Goal: Communication & Community: Answer question/provide support

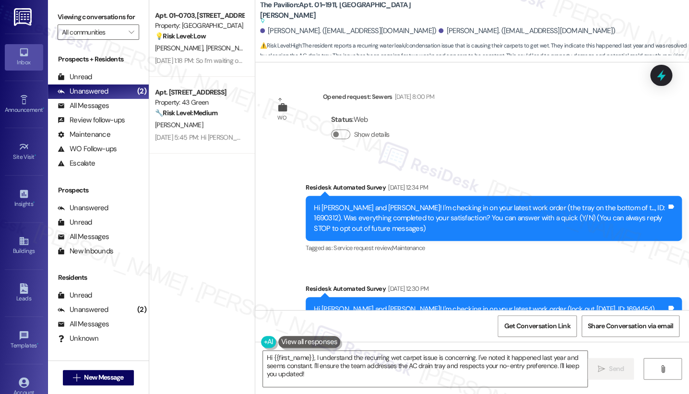
scroll to position [6218, 0]
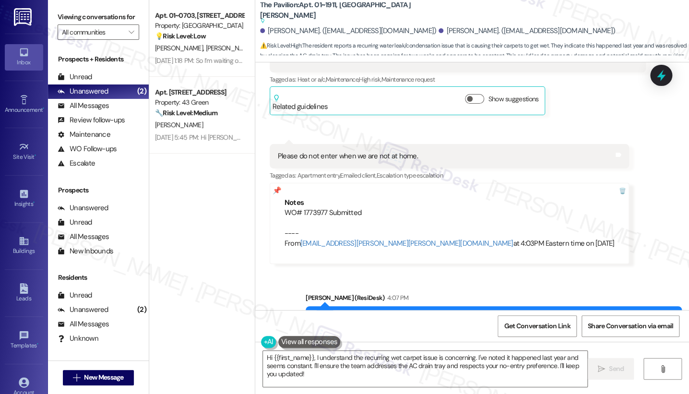
click at [361, 313] on div "Hi [PERSON_NAME], thanks for getting back to me! I have submitted the request o…" at bounding box center [490, 323] width 353 height 21
click at [360, 313] on div "Hi [PERSON_NAME], thanks for getting back to me! I have submitted the request o…" at bounding box center [490, 323] width 353 height 21
click at [94, 84] on div "Unread (0)" at bounding box center [98, 77] width 101 height 14
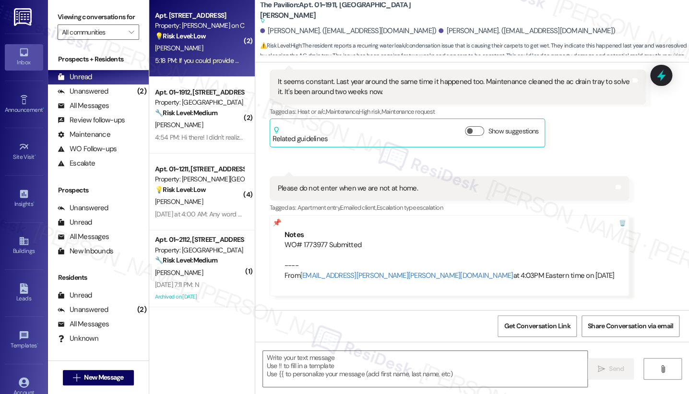
type textarea "Fetching suggested responses. Please feel free to read through the conversation…"
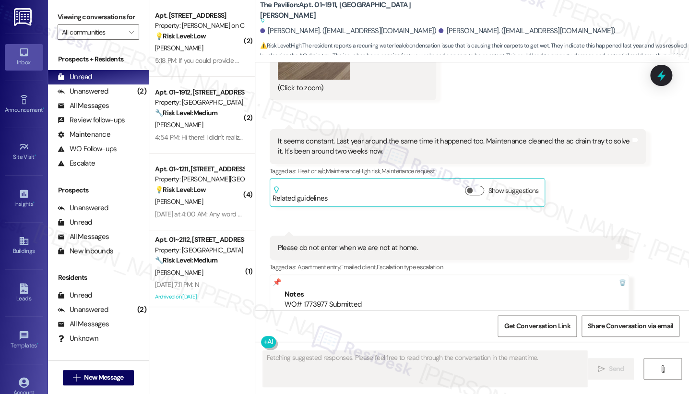
scroll to position [6336, 0]
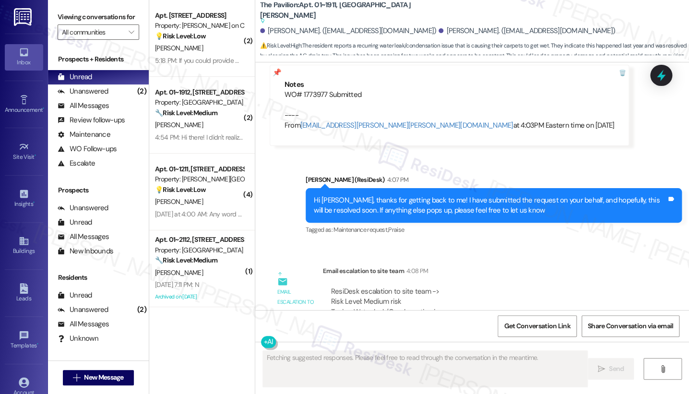
click at [369, 195] on div "Hi [PERSON_NAME], thanks for getting back to me! I have submitted the request o…" at bounding box center [490, 205] width 353 height 21
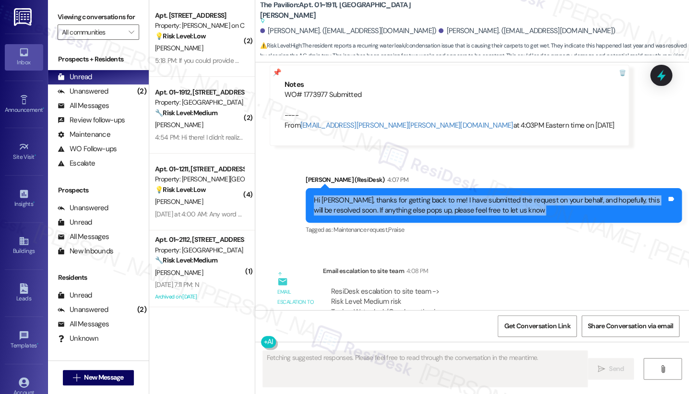
click at [369, 195] on div "Hi [PERSON_NAME], thanks for getting back to me! I have submitted the request o…" at bounding box center [490, 205] width 353 height 21
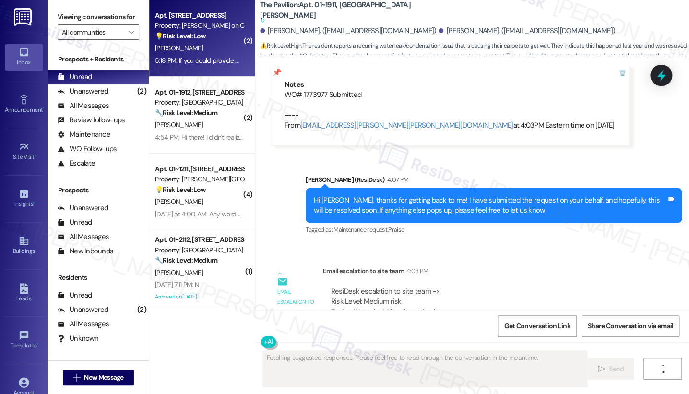
click at [155, 45] on span "[PERSON_NAME]" at bounding box center [179, 48] width 48 height 9
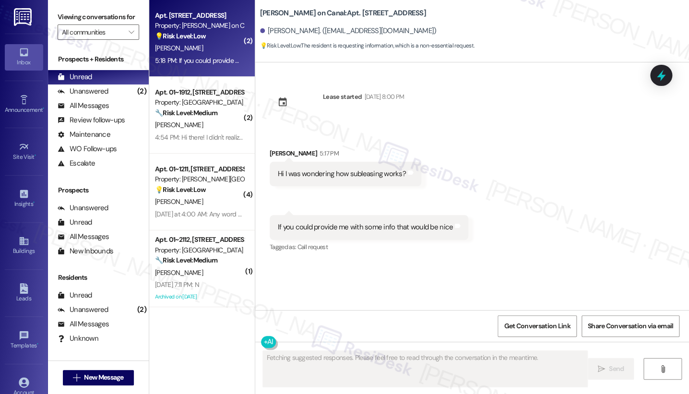
scroll to position [0, 0]
click at [350, 228] on div "If you could provide me with some info that would be nice" at bounding box center [365, 227] width 175 height 10
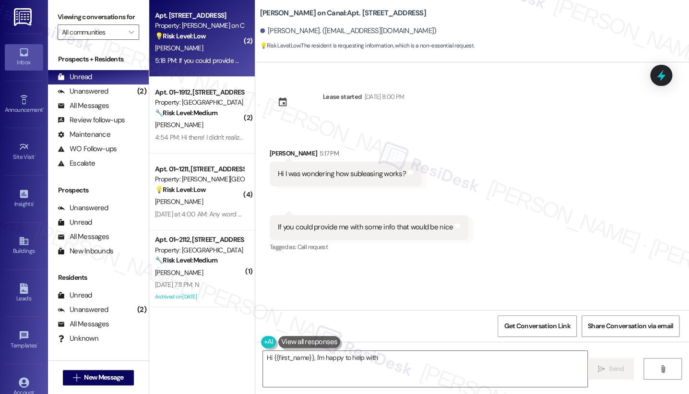
click at [330, 174] on div "Hi I was wondering how subleasing works?" at bounding box center [342, 174] width 128 height 10
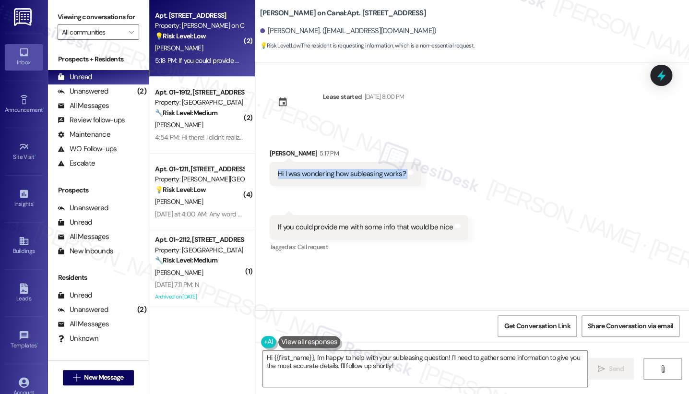
click at [330, 174] on div "Hi I was wondering how subleasing works?" at bounding box center [342, 174] width 128 height 10
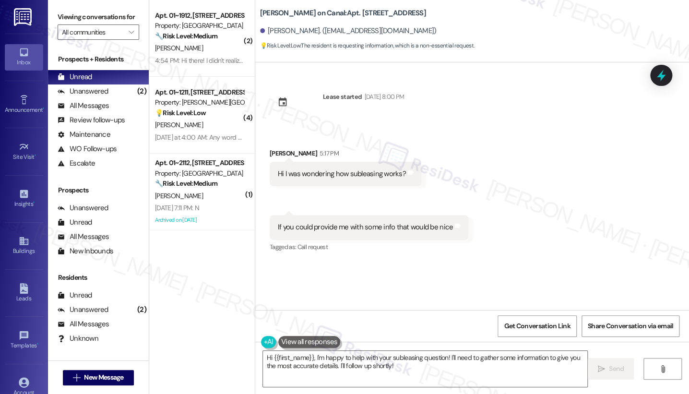
click at [264, 5] on div "[PERSON_NAME] on Canal: Apt. 2910, [STREET_ADDRESS][GEOGRAPHIC_DATA]. ([EMAIL_A…" at bounding box center [474, 26] width 429 height 48
copy b "[PERSON_NAME]"
click at [51, 6] on div "Viewing conversations for All communities " at bounding box center [98, 24] width 101 height 49
click at [63, 19] on label "Viewing conversations for" at bounding box center [99, 17] width 82 height 15
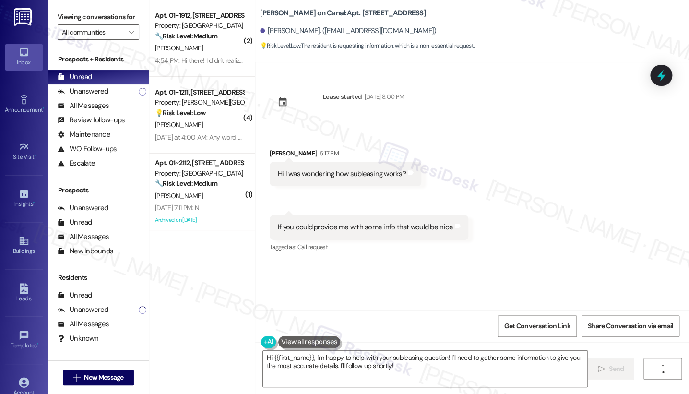
click at [385, 230] on div "If you could provide me with some info that would be nice" at bounding box center [365, 227] width 175 height 10
click at [337, 173] on div "Hi I was wondering how subleasing works?" at bounding box center [342, 174] width 128 height 10
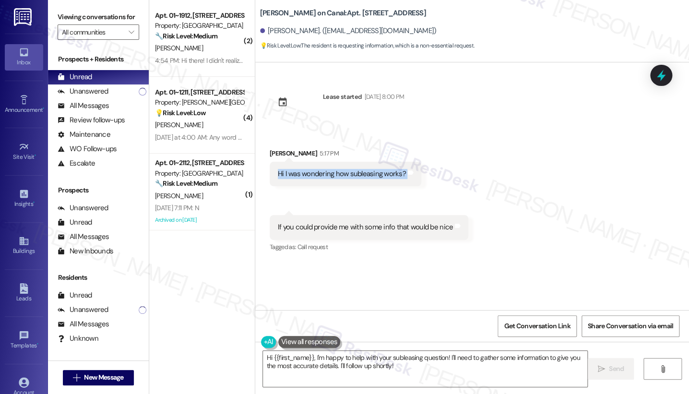
click at [337, 173] on div "Hi I was wondering how subleasing works?" at bounding box center [342, 174] width 128 height 10
copy div "Hi I was wondering how subleasing works? Tags and notes Received via SMS 5:18 P…"
click at [65, 20] on label "Viewing conversations for" at bounding box center [99, 17] width 82 height 15
click at [361, 228] on div "If you could provide me with some info that would be nice" at bounding box center [365, 227] width 175 height 10
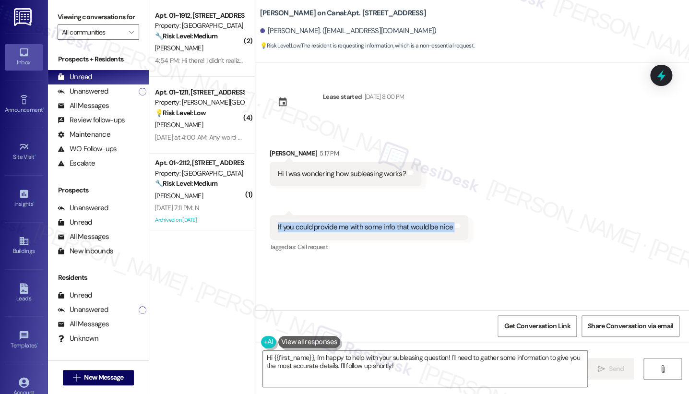
click at [361, 228] on div "If you could provide me with some info that would be nice" at bounding box center [365, 227] width 175 height 10
click at [415, 368] on textarea "Hi {{first_name}}, I'm happy to help with your subleasing question! I'll need t…" at bounding box center [425, 369] width 324 height 36
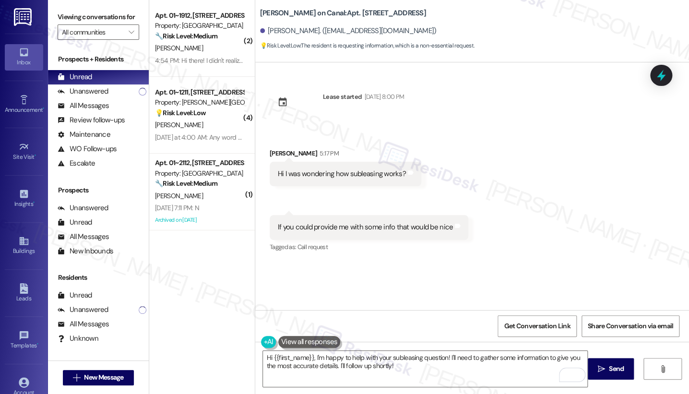
click at [75, 3] on div "Viewing conversations for All communities " at bounding box center [98, 24] width 101 height 49
click at [65, 19] on label "Viewing conversations for" at bounding box center [99, 17] width 82 height 15
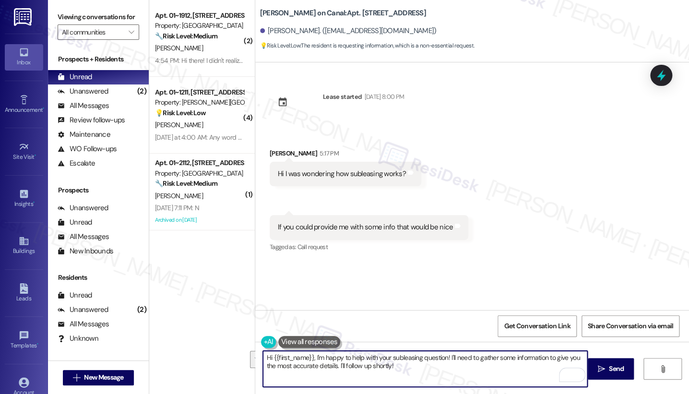
drag, startPoint x: 459, startPoint y: 368, endPoint x: 445, endPoint y: 354, distance: 19.0
click at [445, 354] on textarea "Hi {{first_name}}, I'm happy to help with your subleasing question! I'll need t…" at bounding box center [425, 369] width 324 height 36
paste textarea "’ll check in with the site team to confirm the details for you and will follow …"
click at [454, 368] on textarea "Hi {{first_name}}, I'm happy to help with your subleasing question! I’ll check …" at bounding box center [425, 369] width 324 height 36
click at [389, 358] on textarea "Hi {{first_name}}, I'm happy to help with your subleasing question! I’ll check …" at bounding box center [425, 369] width 324 height 36
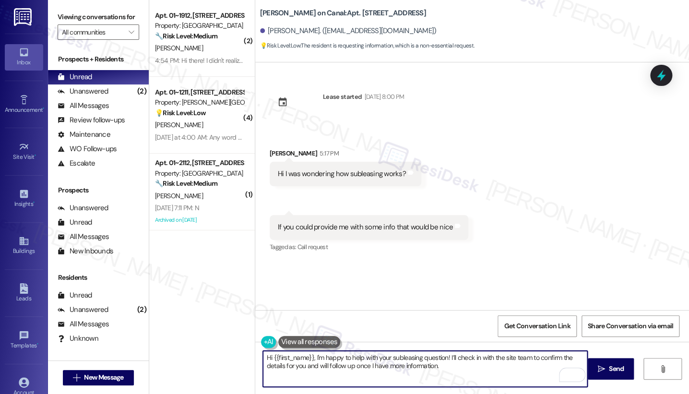
click at [389, 358] on textarea "Hi {{first_name}}, I'm happy to help with your subleasing question! I’ll check …" at bounding box center [425, 369] width 324 height 36
click at [491, 363] on textarea "Hi {{first_name}}, I'm happy to help with your subleasing question! I’ll check …" at bounding box center [425, 369] width 324 height 36
type textarea "Hi {{first_name}}, I'm happy to help with your subleasing question! I’ll check …"
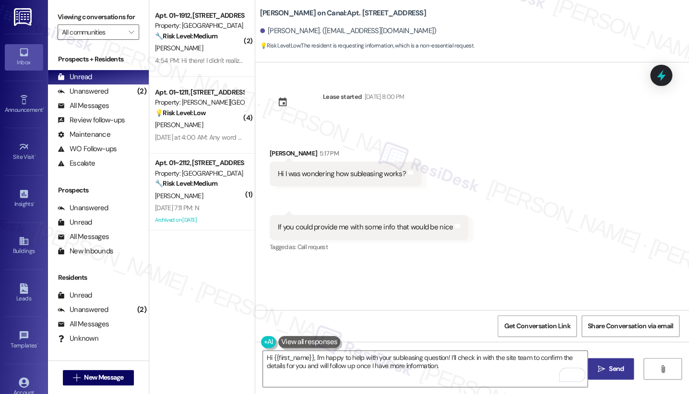
click at [600, 362] on button " Send" at bounding box center [611, 369] width 47 height 22
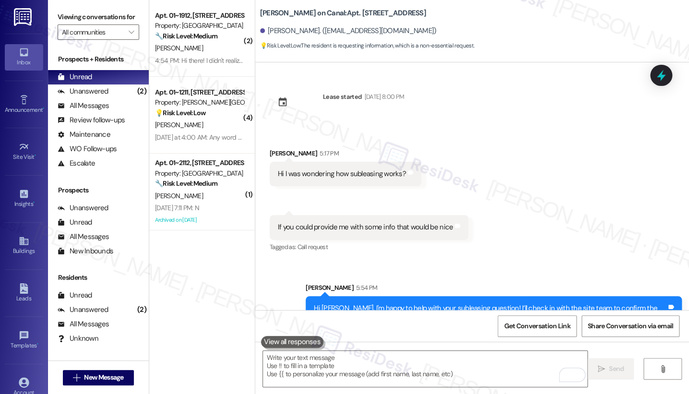
scroll to position [28, 0]
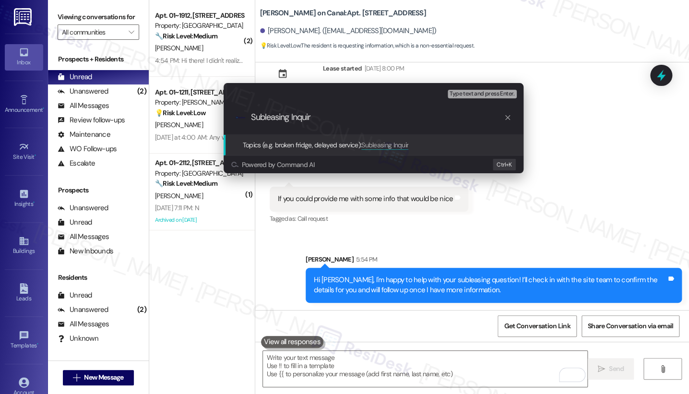
type input "Subleasing Inquiry"
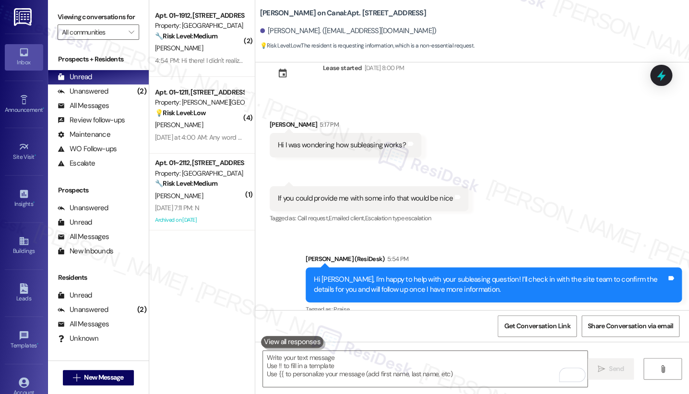
scroll to position [42, 0]
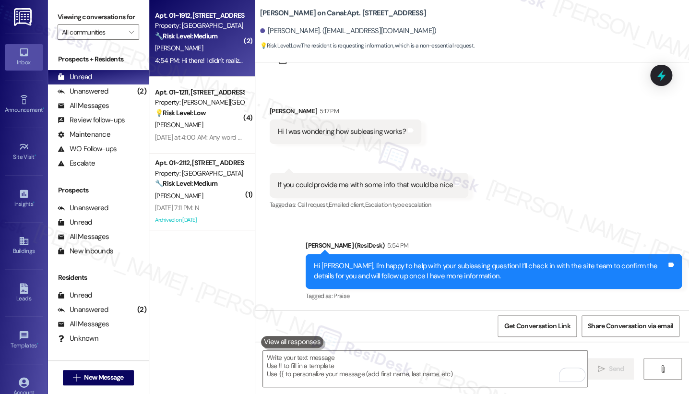
click at [171, 51] on div "[PERSON_NAME]" at bounding box center [199, 48] width 91 height 12
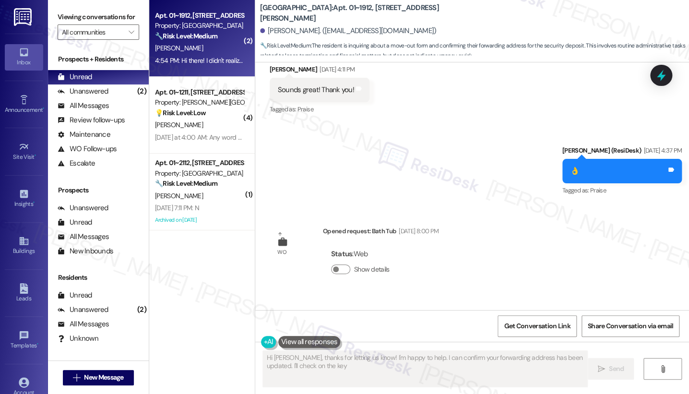
scroll to position [4347, 0]
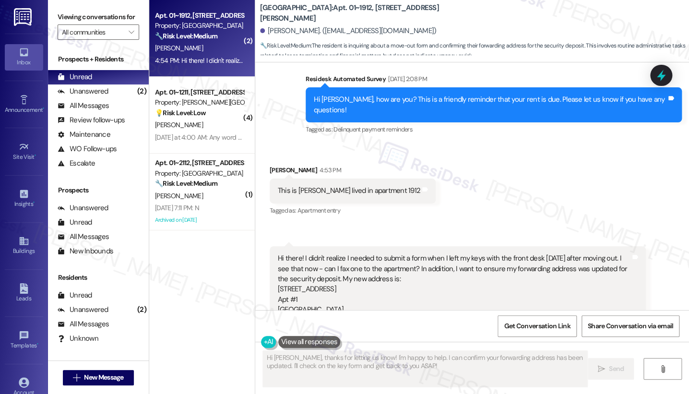
click at [336, 186] on div "This is [PERSON_NAME] lived in apartment 1912" at bounding box center [349, 191] width 143 height 10
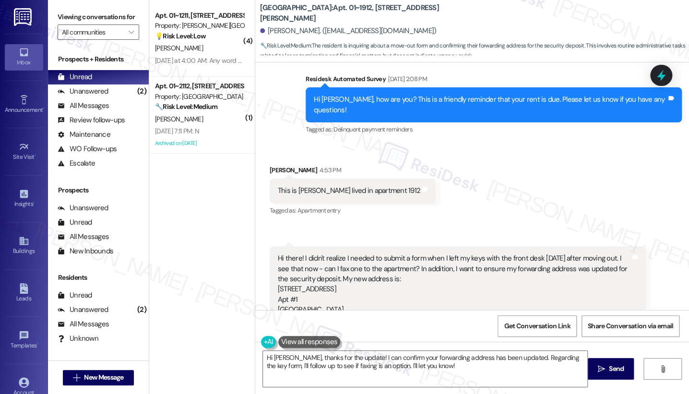
click at [346, 253] on div "Hi there! I didn't realize I needed to submit a form when I left my keys with t…" at bounding box center [454, 284] width 353 height 62
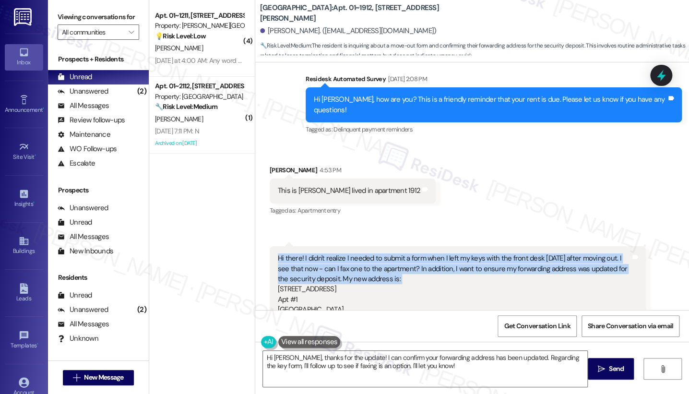
click at [346, 253] on div "Hi there! I didn't realize I needed to submit a form when I left my keys with t…" at bounding box center [454, 284] width 353 height 62
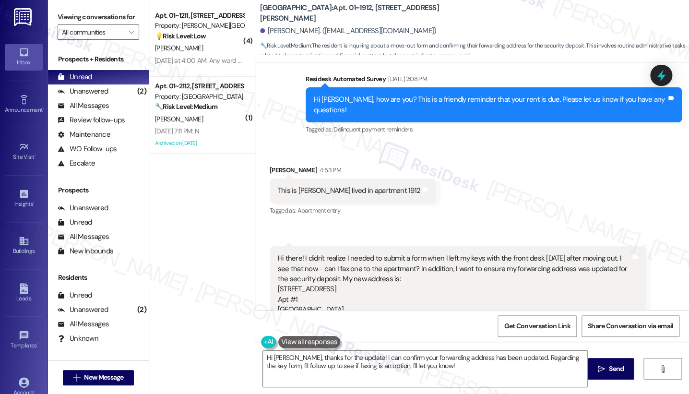
click at [302, 253] on div "Hi there! I didn't realize I needed to submit a form when I left my keys with t…" at bounding box center [454, 284] width 353 height 62
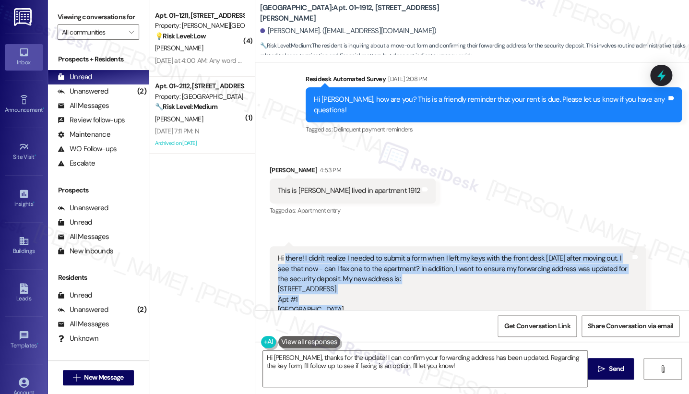
drag, startPoint x: 328, startPoint y: 248, endPoint x: 279, endPoint y: 195, distance: 72.4
click at [279, 253] on div "Hi there! I didn't realize I needed to submit a form when I left my keys with t…" at bounding box center [454, 284] width 353 height 62
copy div "there! I didn't realize I needed to submit a form when I left my keys with the …"
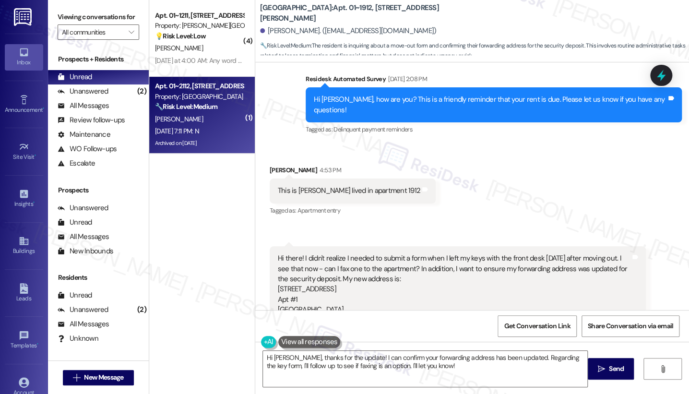
drag, startPoint x: 61, startPoint y: 15, endPoint x: 178, endPoint y: 122, distance: 158.3
click at [61, 15] on label "Viewing conversations for" at bounding box center [99, 17] width 82 height 15
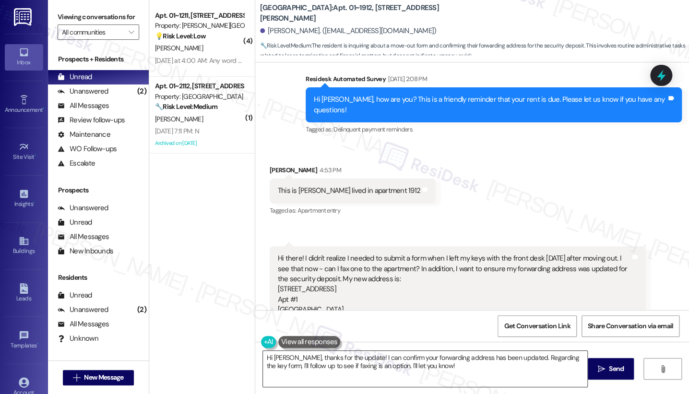
click at [382, 352] on textarea "Hi [PERSON_NAME], thanks for the update! I can confirm your forwarding address …" at bounding box center [425, 369] width 324 height 36
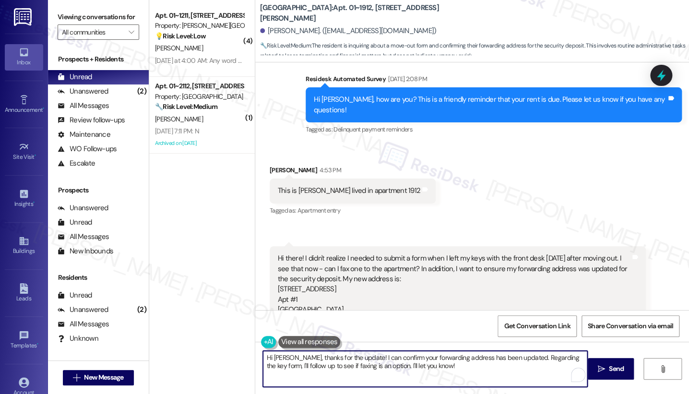
click at [382, 352] on textarea "Hi [PERSON_NAME], thanks for the update! I can confirm your forwarding address …" at bounding box center [425, 369] width 324 height 36
click at [430, 360] on textarea "Hi [PERSON_NAME], thanks for the update! I can confirm your forwarding address …" at bounding box center [425, 369] width 324 height 36
click at [438, 371] on textarea "Hi [PERSON_NAME], thanks for the update! I can confirm your forwarding address …" at bounding box center [425, 369] width 324 height 36
drag, startPoint x: 362, startPoint y: 357, endPoint x: 518, endPoint y: 356, distance: 156.0
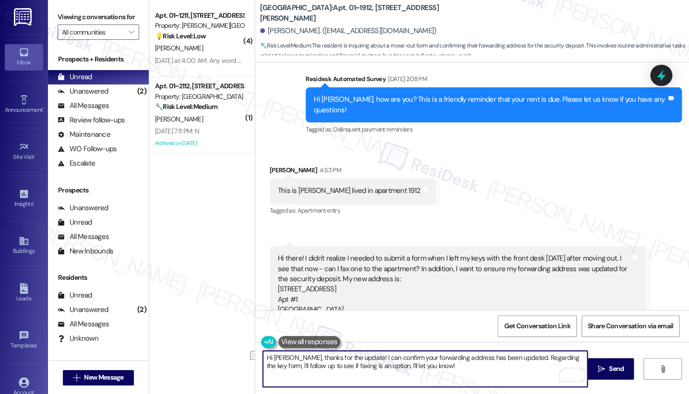
click at [518, 356] on textarea "Hi [PERSON_NAME], thanks for the update! I can confirm your forwarding address …" at bounding box center [425, 369] width 324 height 36
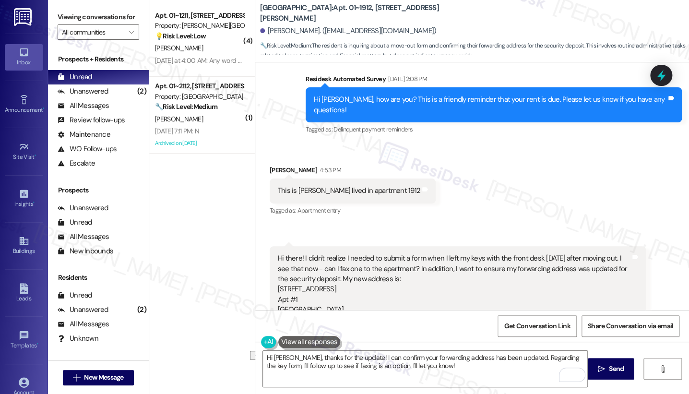
drag, startPoint x: 70, startPoint y: 19, endPoint x: 128, endPoint y: 70, distance: 77.5
click at [70, 19] on label "Viewing conversations for" at bounding box center [99, 17] width 82 height 15
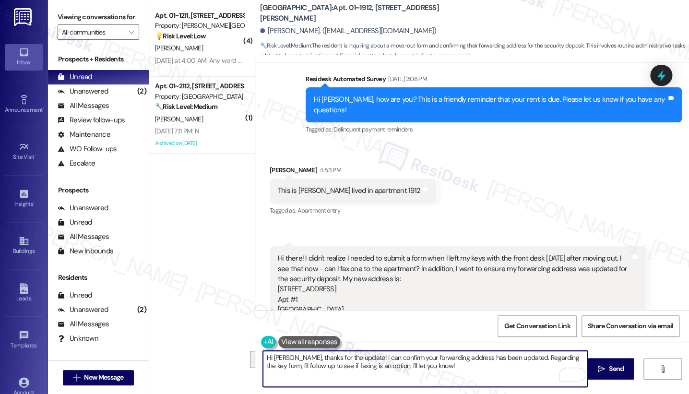
drag, startPoint x: 459, startPoint y: 369, endPoint x: 360, endPoint y: 356, distance: 100.1
click at [360, 356] on textarea "Hi [PERSON_NAME], thanks for the update! I can confirm your forwarding address …" at bounding box center [425, 369] width 324 height 36
paste textarea "ompletely understand the concern about the form and making sure your forwarding…"
click at [384, 354] on textarea "Hi [PERSON_NAME], thanks for the update! I completely understand the concern ab…" at bounding box center [425, 369] width 324 height 36
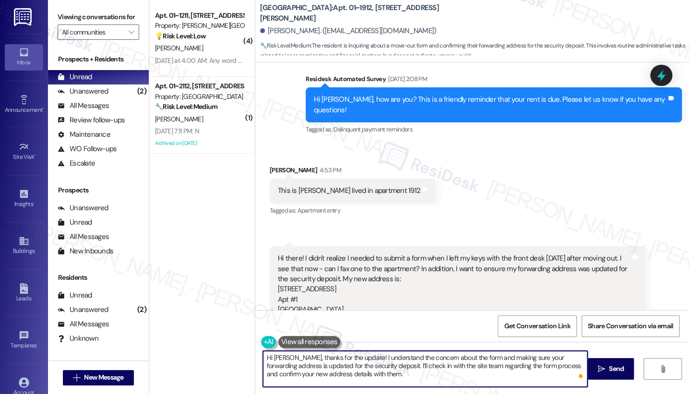
click at [389, 377] on textarea "Hi [PERSON_NAME], thanks for the update! I understand the concern about the for…" at bounding box center [425, 369] width 324 height 36
type textarea "Hi [PERSON_NAME], thanks for the update! I understand the concern about the for…"
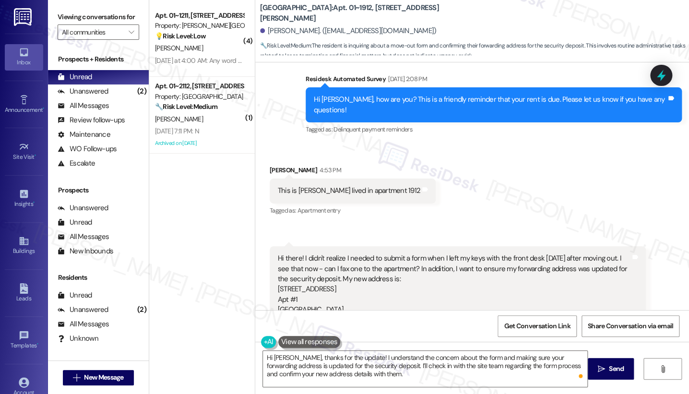
drag, startPoint x: 60, startPoint y: 4, endPoint x: 68, endPoint y: 15, distance: 13.1
click at [60, 4] on div "Viewing conversations for All communities " at bounding box center [98, 24] width 101 height 49
click at [607, 373] on span "Send" at bounding box center [616, 369] width 19 height 10
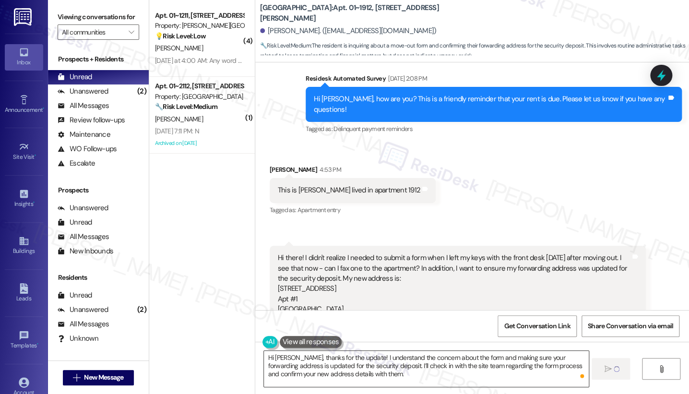
click at [442, 355] on textarea "Hi [PERSON_NAME], thanks for the update! I understand the concern about the for…" at bounding box center [426, 369] width 324 height 36
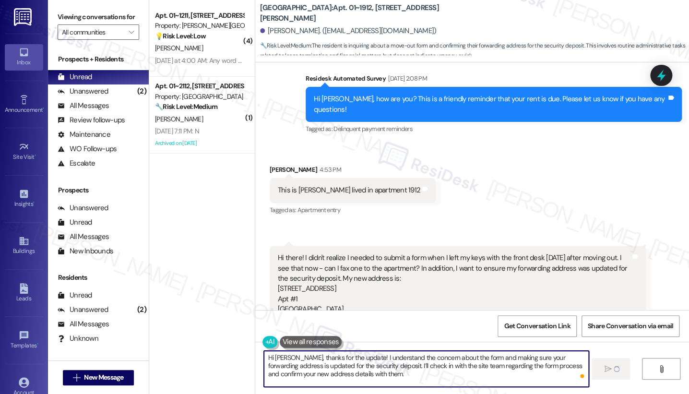
click at [463, 253] on div "Hi there! I didn't realize I needed to submit a form when I left my keys with t…" at bounding box center [454, 284] width 353 height 62
drag, startPoint x: 366, startPoint y: 367, endPoint x: 377, endPoint y: 362, distance: 12.5
click at [367, 367] on textarea "Hi [PERSON_NAME], thanks for the update! I understand the concern about the for…" at bounding box center [426, 369] width 324 height 36
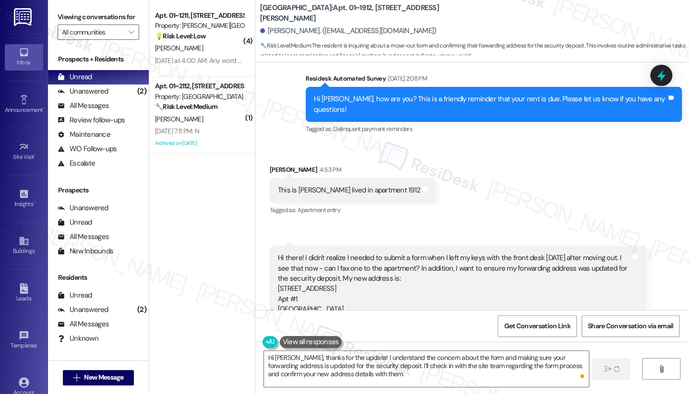
click at [70, 17] on label "Viewing conversations for" at bounding box center [99, 17] width 82 height 15
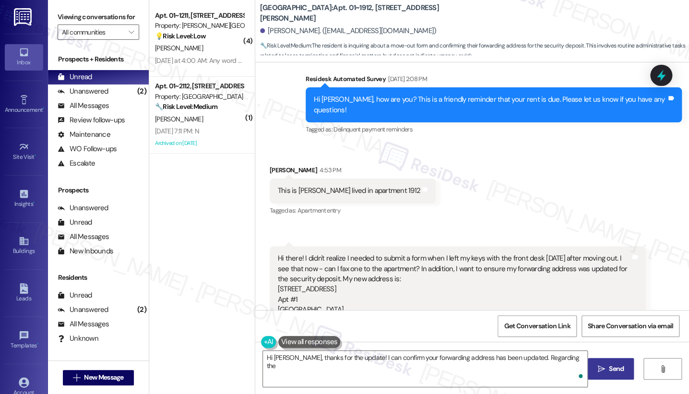
scroll to position [4435, 0]
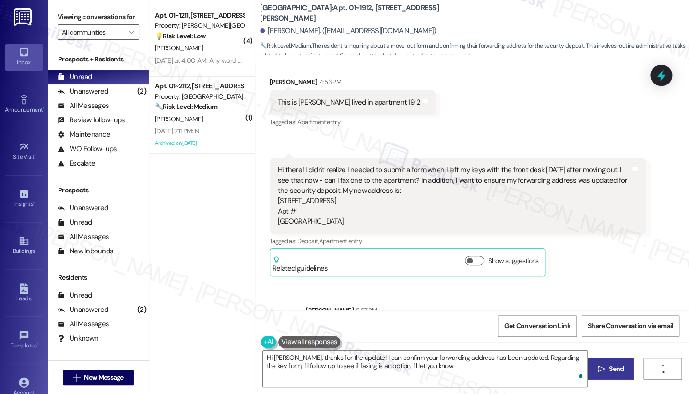
type textarea "Hi [PERSON_NAME], thanks for the update! I can confirm your forwarding address …"
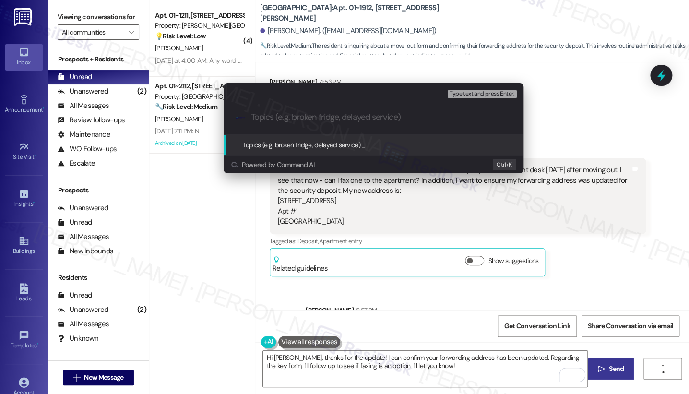
paste input "Move-Out Form & Forwarding Address Update"
type input "Move-Out Form & Forwarding Address Update"
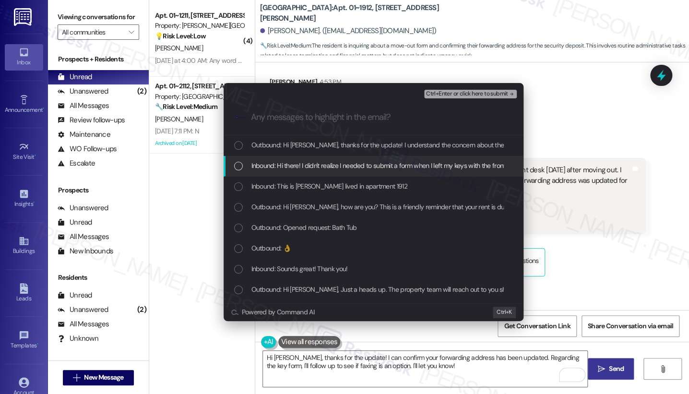
click at [365, 163] on span "Inbound: Hi there! I didn't realize I needed to submit a form when I left my ke…" at bounding box center [669, 165] width 835 height 11
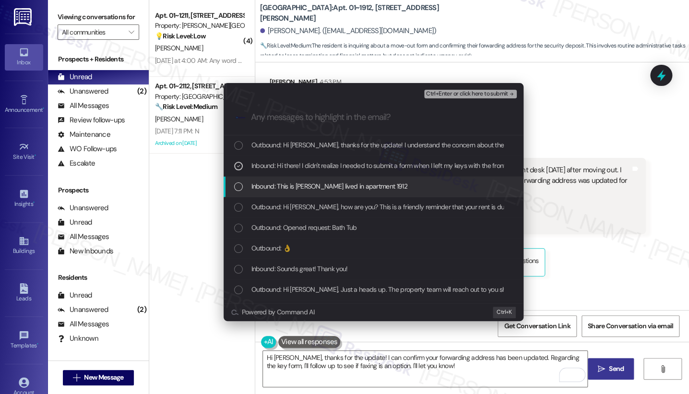
click at [357, 182] on span "Inbound: This is [PERSON_NAME] lived in apartment 1912" at bounding box center [330, 186] width 156 height 11
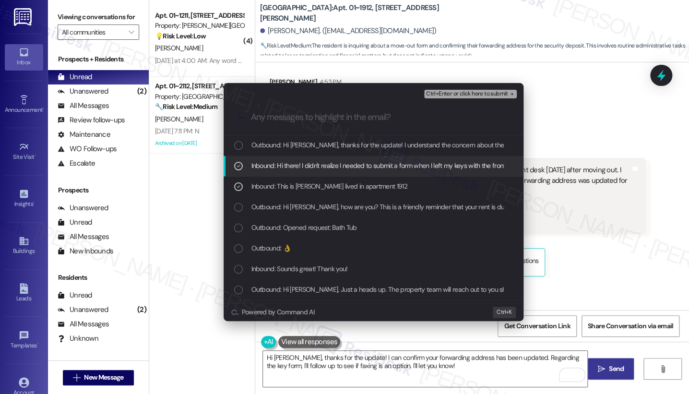
click at [358, 164] on span "Inbound: Hi there! I didn't realize I needed to submit a form when I left my ke…" at bounding box center [669, 165] width 835 height 11
click at [359, 164] on span "Inbound: Hi there! I didn't realize I needed to submit a form when I left my ke…" at bounding box center [669, 165] width 835 height 11
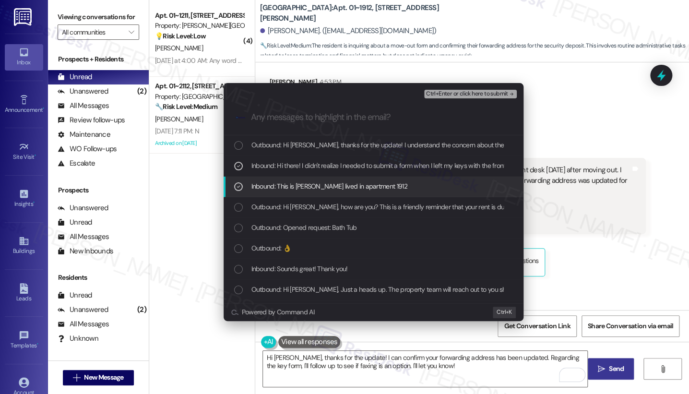
drag, startPoint x: 367, startPoint y: 184, endPoint x: 369, endPoint y: 170, distance: 14.0
click at [367, 185] on span "Inbound: This is [PERSON_NAME] lived in apartment 1912" at bounding box center [330, 186] width 156 height 11
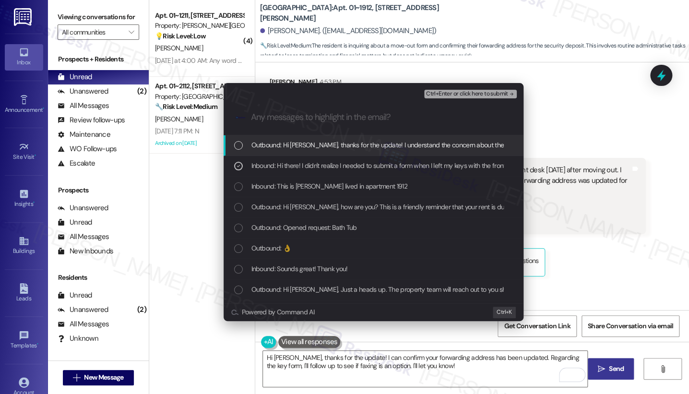
click at [468, 95] on span "Ctrl+Enter or click here to submit" at bounding box center [467, 94] width 82 height 7
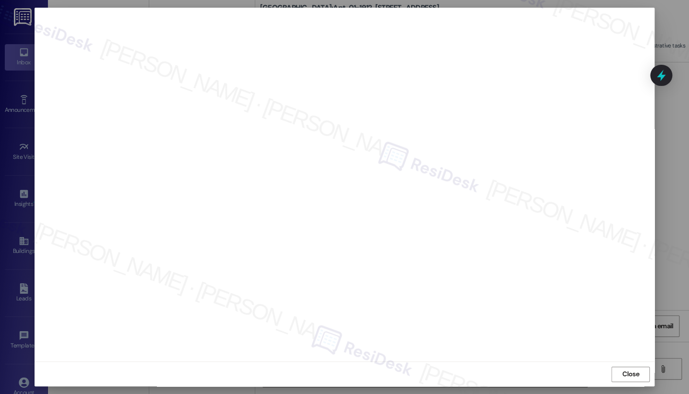
scroll to position [0, 0]
click at [621, 372] on span "Close" at bounding box center [631, 375] width 21 height 10
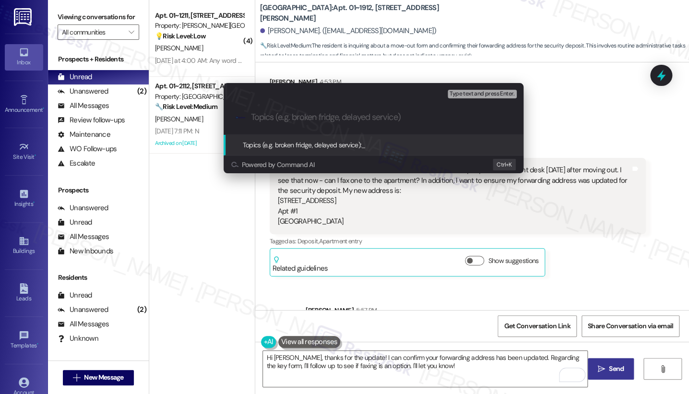
paste input "Move-Out Form & Forwarding Address Update"
click at [251, 116] on input "Move-Out Form & Forwarding Address Update" at bounding box center [377, 117] width 253 height 10
type input "Did not fill out Move-Out Form & Forwarding Address Update"
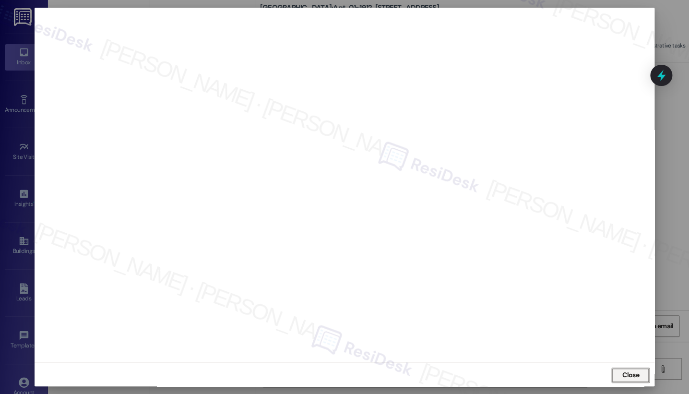
click at [634, 372] on span "Close" at bounding box center [631, 375] width 17 height 10
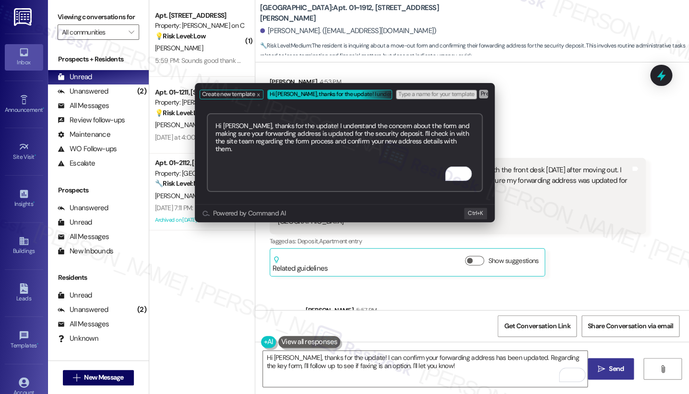
click at [571, 148] on div "Create new template Hi [PERSON_NAME], thanks for the update! I understand the c…" at bounding box center [344, 197] width 689 height 394
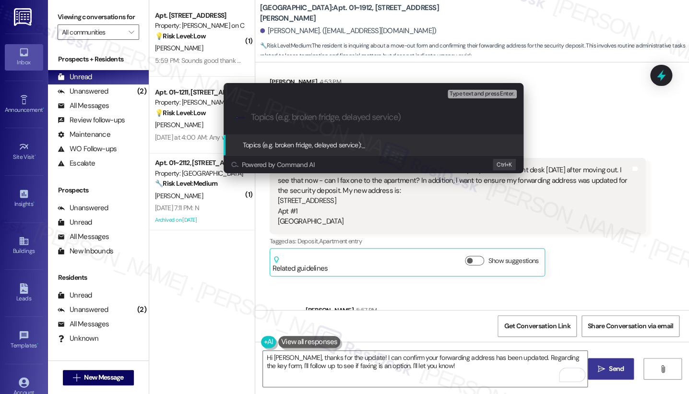
paste input "Did not fill out Move-Out Form & Forwarding Address Update"
type input "Did not fill out Move-Out Form & Forwarding Address Update"
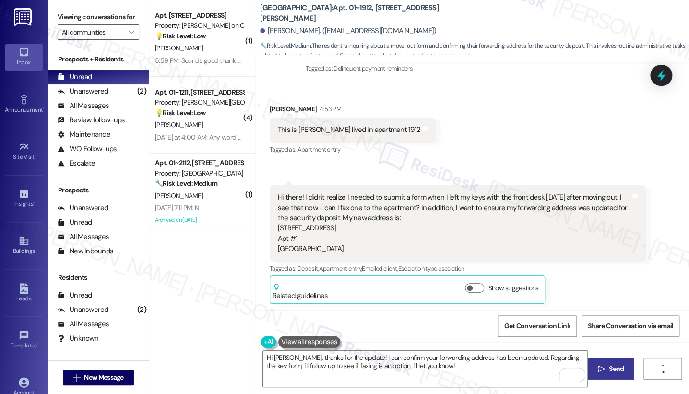
scroll to position [4449, 0]
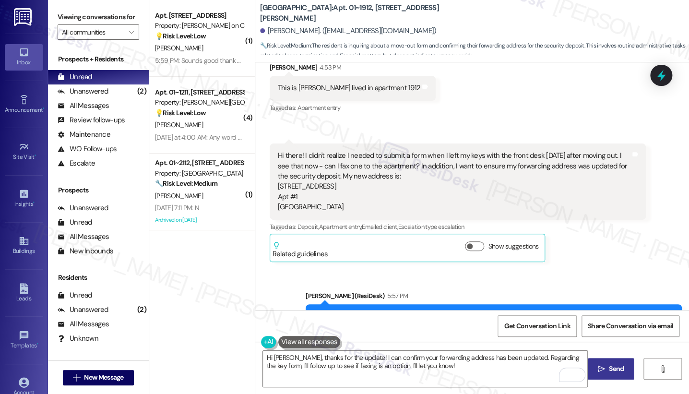
click at [221, 43] on div "[PERSON_NAME]" at bounding box center [199, 48] width 91 height 12
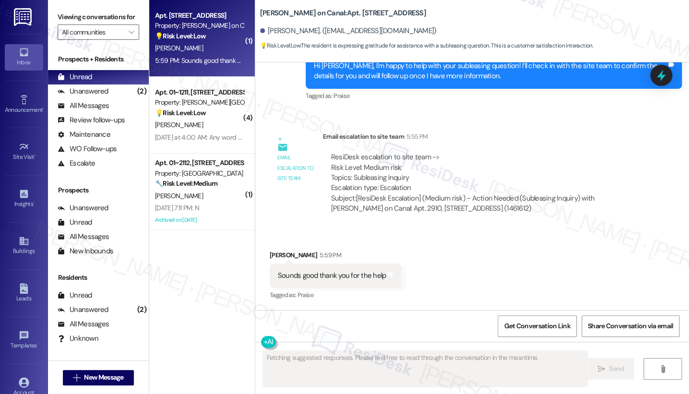
scroll to position [242, 0]
click at [299, 280] on div "Sounds good thank you for the help" at bounding box center [332, 276] width 108 height 10
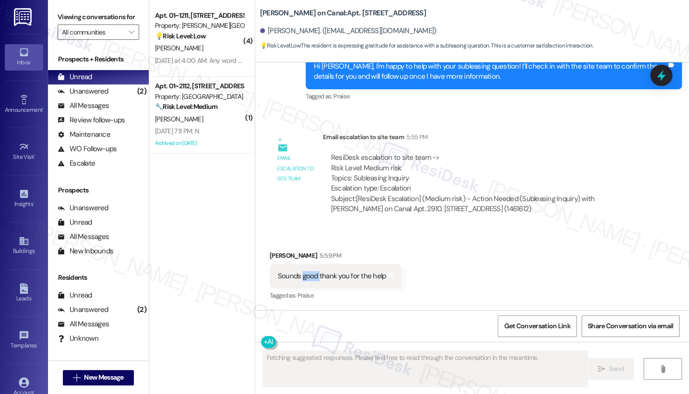
click at [299, 280] on div "Sounds good thank you for the help" at bounding box center [332, 276] width 108 height 10
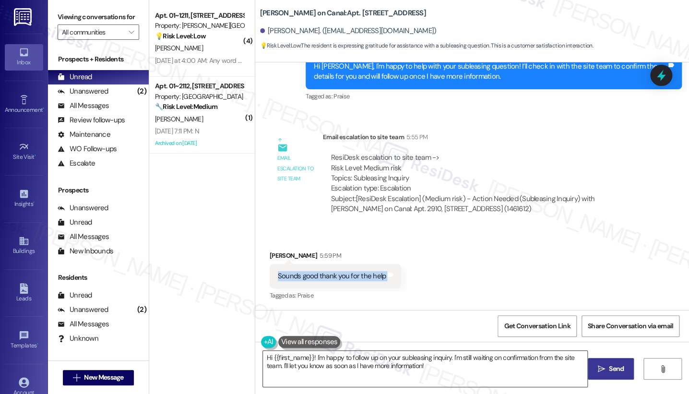
click at [356, 356] on textarea "Hi {{first_name}}! I'm happy to follow up on your subleasing inquiry. I'm still…" at bounding box center [425, 369] width 324 height 36
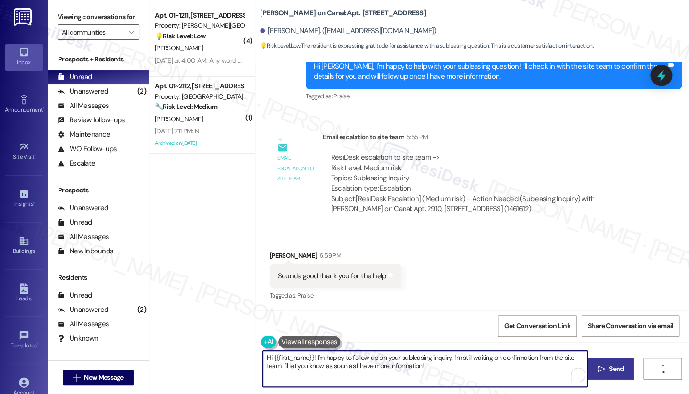
click at [356, 356] on textarea "Hi {{first_name}}! I'm happy to follow up on your subleasing inquiry. I'm still…" at bounding box center [425, 369] width 324 height 36
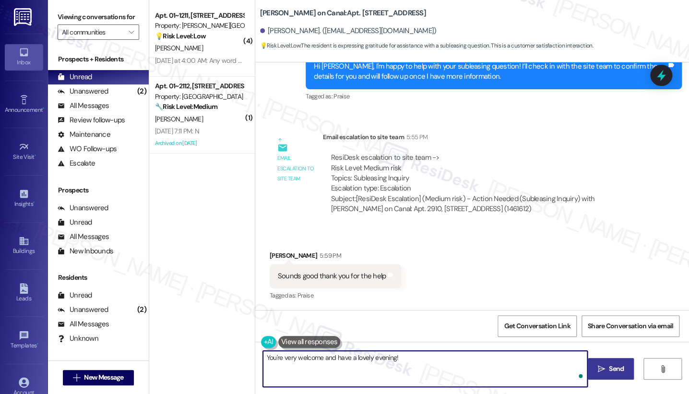
type textarea "You're very welcome and have a lovely evening!"
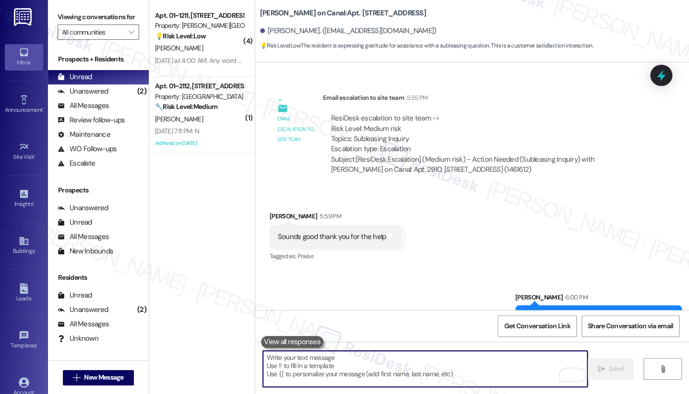
scroll to position [309, 0]
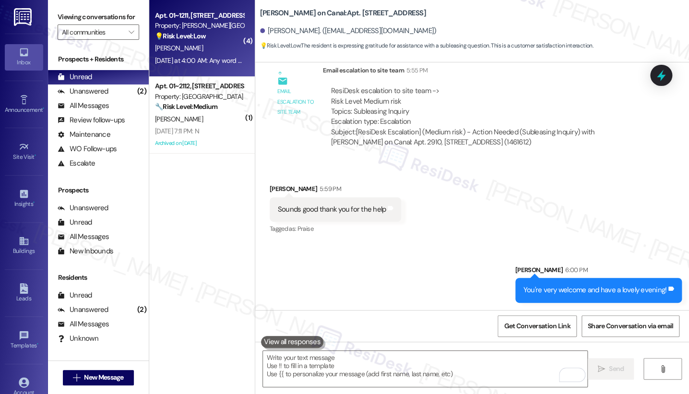
click at [219, 70] on div "Apt. 01~1211, [STREET_ADDRESS][PERSON_NAME] Property: [PERSON_NAME][GEOGRAPHIC_…" at bounding box center [202, 38] width 106 height 77
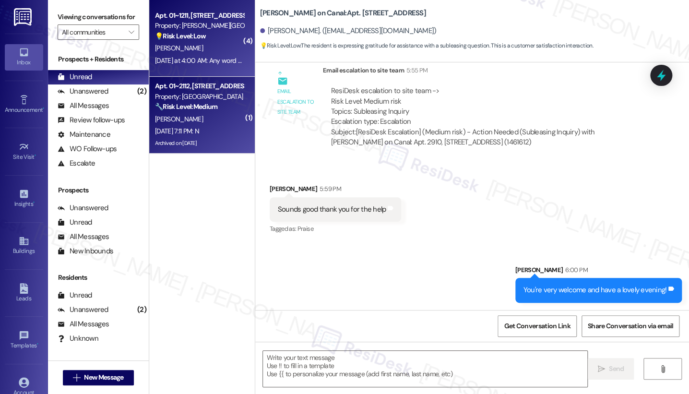
type textarea "Fetching suggested responses. Please feel free to read through the conversation…"
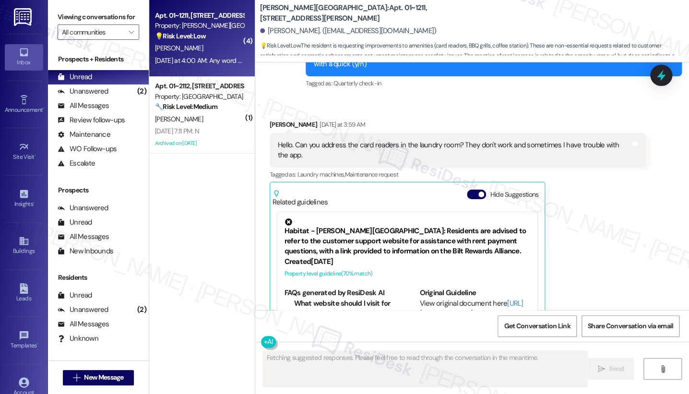
scroll to position [2907, 0]
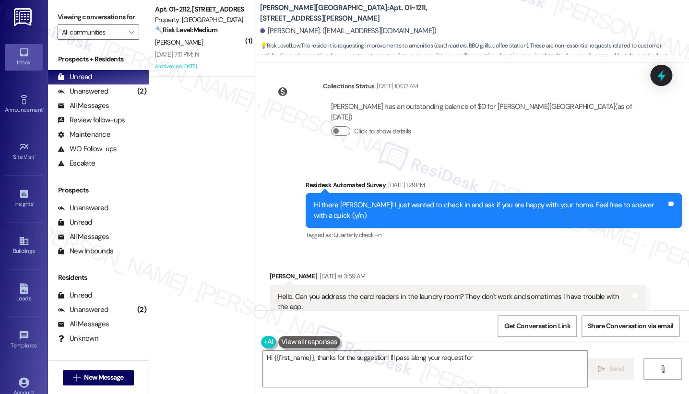
click at [319, 292] on div "Hello. Can you address the card readers in the laundry room? They don't work an…" at bounding box center [454, 302] width 353 height 21
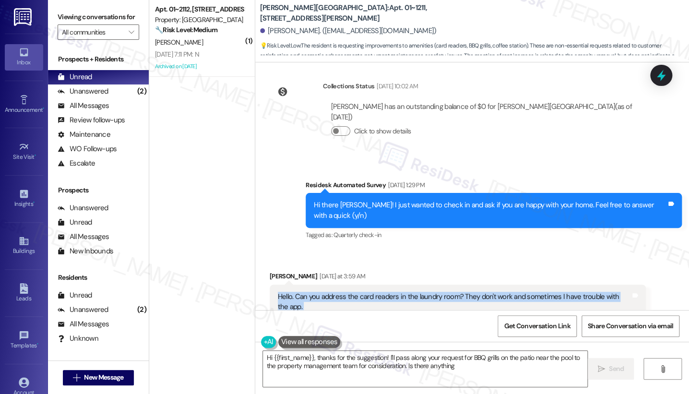
click at [319, 292] on div "Hello. Can you address the card readers in the laundry room? They don't work an…" at bounding box center [454, 302] width 353 height 21
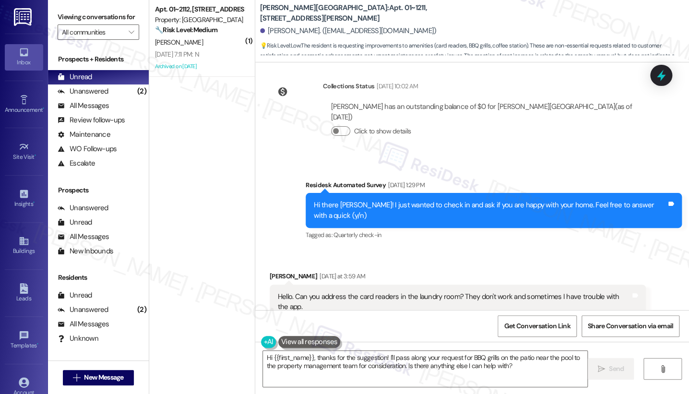
click at [448, 193] on div "Hi there [PERSON_NAME]! I just wanted to check in and ask if you are happy with…" at bounding box center [494, 210] width 376 height 35
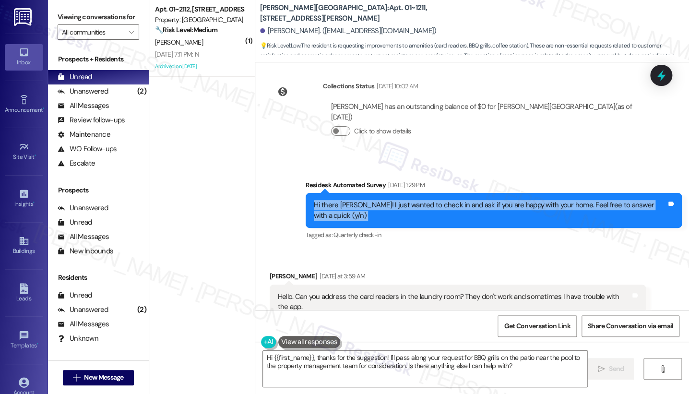
drag, startPoint x: 448, startPoint y: 92, endPoint x: 442, endPoint y: 97, distance: 8.2
click at [448, 193] on div "Hi there [PERSON_NAME]! I just wanted to check in and ask if you are happy with…" at bounding box center [494, 210] width 376 height 35
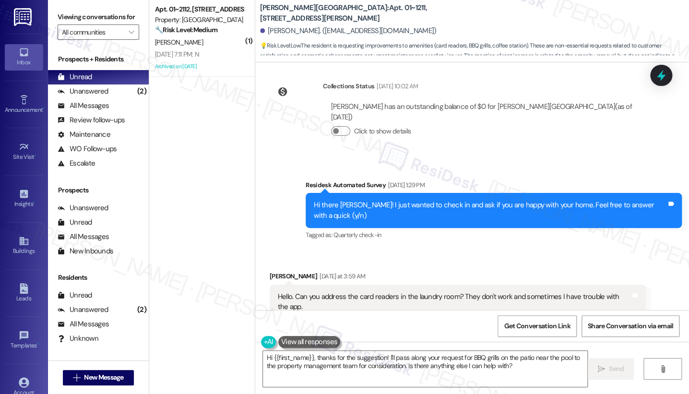
click at [331, 292] on div "Hello. Can you address the card readers in the laundry room? They don't work an…" at bounding box center [454, 302] width 353 height 21
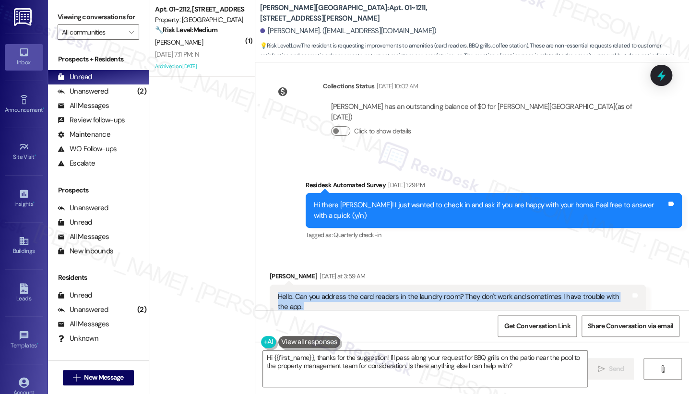
click at [331, 292] on div "Hello. Can you address the card readers in the laundry room? They don't work an…" at bounding box center [454, 302] width 353 height 21
copy div "Hello. Can you address the card readers in the laundry room? They don't work an…"
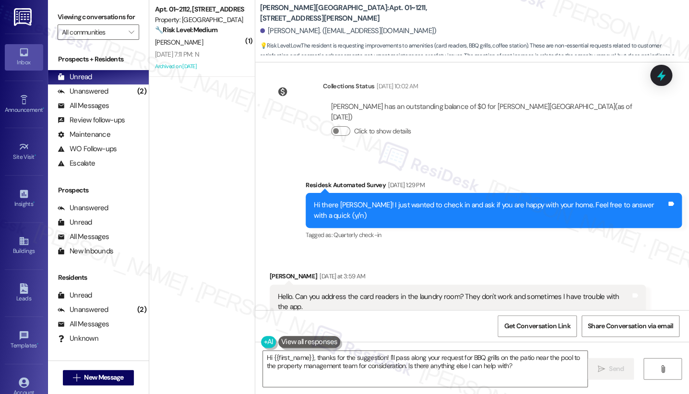
click at [69, 16] on label "Viewing conversations for" at bounding box center [99, 17] width 82 height 15
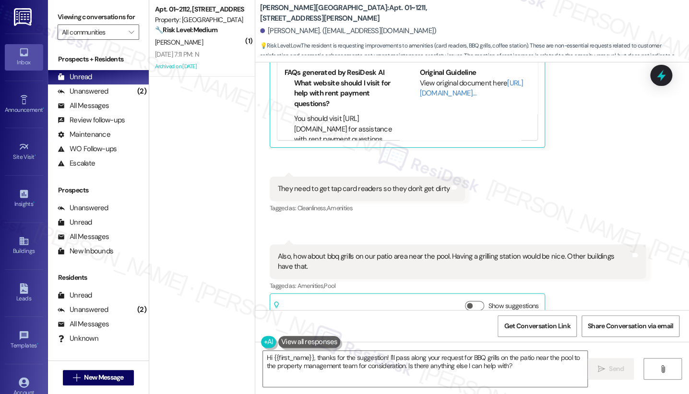
scroll to position [3281, 0]
click at [300, 175] on div "They need to get tap card readers so they don't get dirty Tags and notes" at bounding box center [367, 187] width 195 height 24
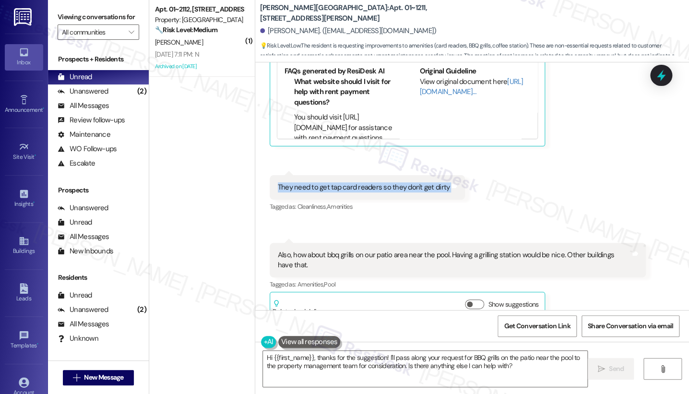
click at [300, 175] on div "They need to get tap card readers so they don't get dirty Tags and notes" at bounding box center [367, 187] width 195 height 24
click at [288, 236] on div "Received via SMS 4:00 AM [PERSON_NAME] [DATE] at 4:00 AM Also, how about bbq gr…" at bounding box center [458, 282] width 391 height 92
click at [282, 250] on div "Also, how about bbq grills on our patio area near the pool. Having a grilling s…" at bounding box center [454, 260] width 353 height 21
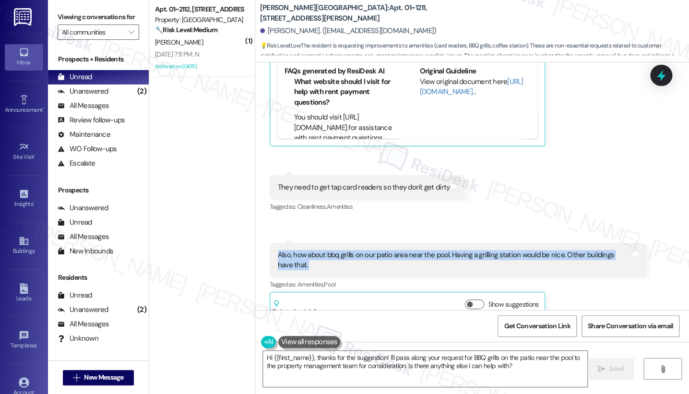
click at [282, 250] on div "Also, how about bbq grills on our patio area near the pool. Having a grilling s…" at bounding box center [454, 260] width 353 height 21
copy div "Also, how about bbq grills on our patio area near the pool. Having a grilling s…"
click at [69, 24] on label "Viewing conversations for" at bounding box center [99, 17] width 82 height 15
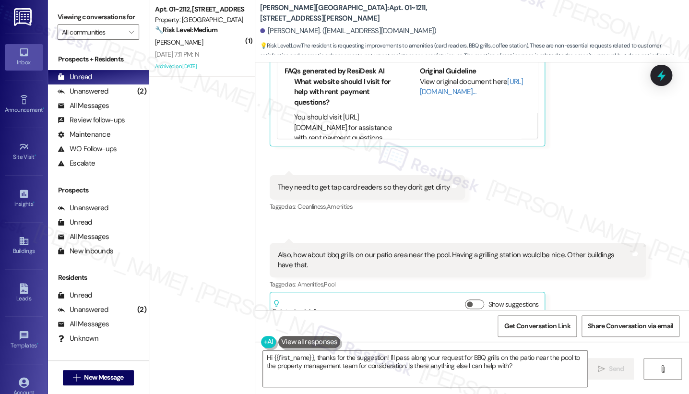
scroll to position [3281, 0]
click at [365, 356] on div "Any word on getting our coffee station back? I miss that also... removed that a…" at bounding box center [444, 361] width 333 height 10
copy div "Any word on getting our coffee station back? I miss that also... removed that a…"
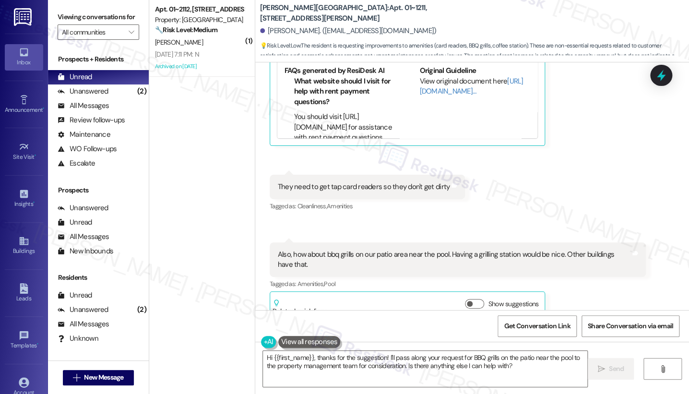
click at [54, 7] on div "Viewing conversations for All communities " at bounding box center [98, 24] width 101 height 49
click at [400, 364] on textarea "Hi {{first_name}}, thanks for the suggestion! I'll pass along your request for …" at bounding box center [425, 369] width 324 height 36
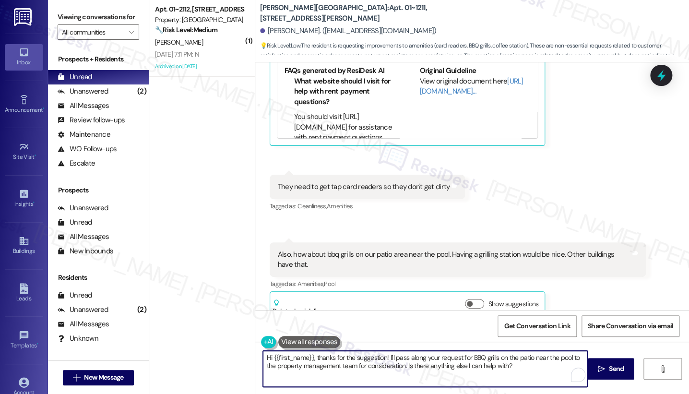
drag, startPoint x: 534, startPoint y: 369, endPoint x: 493, endPoint y: 364, distance: 40.7
click at [494, 364] on textarea "Hi {{first_name}}, thanks for the suggestion! I'll pass along your request for …" at bounding box center [425, 369] width 324 height 36
click at [420, 360] on textarea "Hi {{first_name}}, thanks for the suggestion! I'll pass along your request for …" at bounding box center [425, 369] width 324 height 36
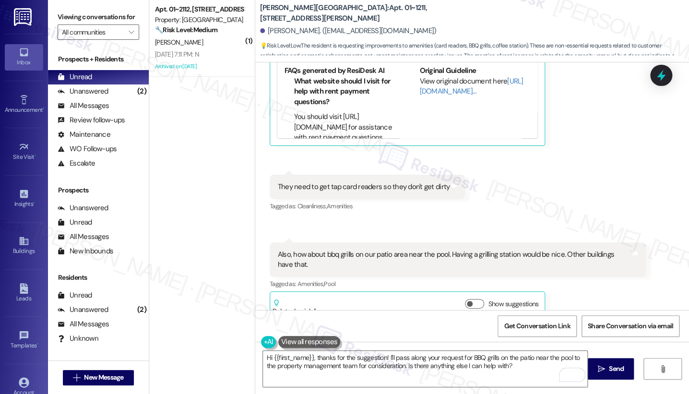
drag, startPoint x: 66, startPoint y: 8, endPoint x: 83, endPoint y: 28, distance: 25.9
click at [66, 8] on div "Viewing conversations for All communities " at bounding box center [98, 24] width 101 height 49
click at [400, 367] on textarea "Hi {{first_name}}, thanks for the suggestion! I'll pass along your request for …" at bounding box center [425, 369] width 324 height 36
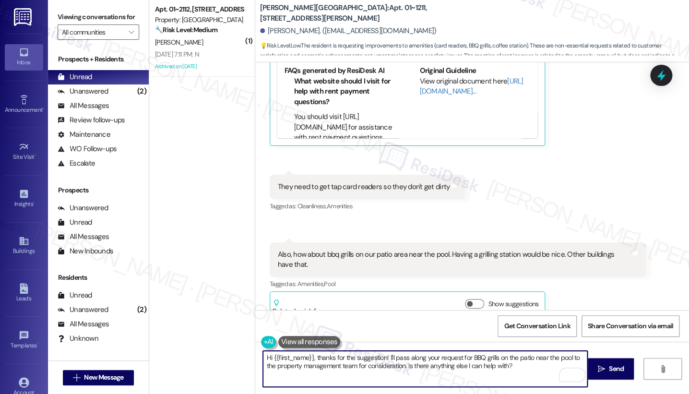
click at [311, 356] on textarea "Hi {{first_name}}, thanks for the suggestion! I'll pass along your request for …" at bounding box center [425, 369] width 324 height 36
paste textarea "I’m sorry to hear about the trouble with the laundry room card readers and the …"
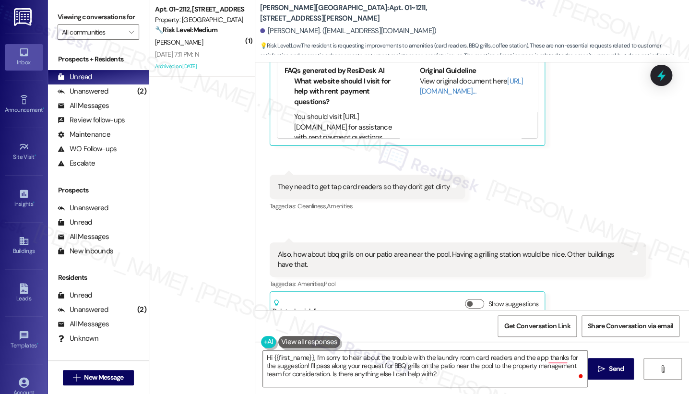
drag, startPoint x: 75, startPoint y: 14, endPoint x: 124, endPoint y: 57, distance: 64.3
click at [75, 14] on label "Viewing conversations for" at bounding box center [99, 17] width 82 height 15
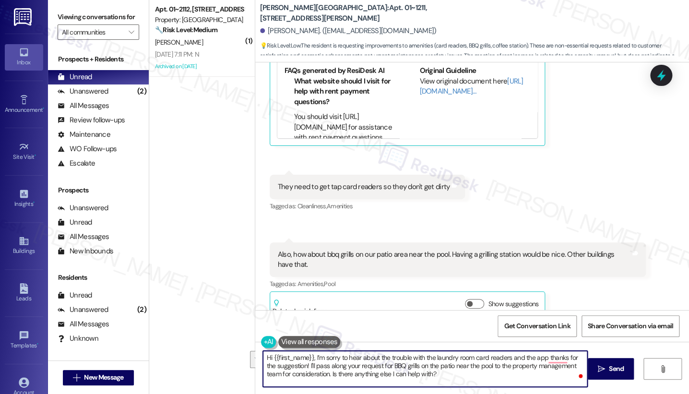
drag, startPoint x: 310, startPoint y: 373, endPoint x: 293, endPoint y: 370, distance: 17.1
click at [293, 370] on textarea "Hi {{first_name}}, I’m sorry to hear about the trouble with the laundry room ca…" at bounding box center [425, 369] width 324 height 36
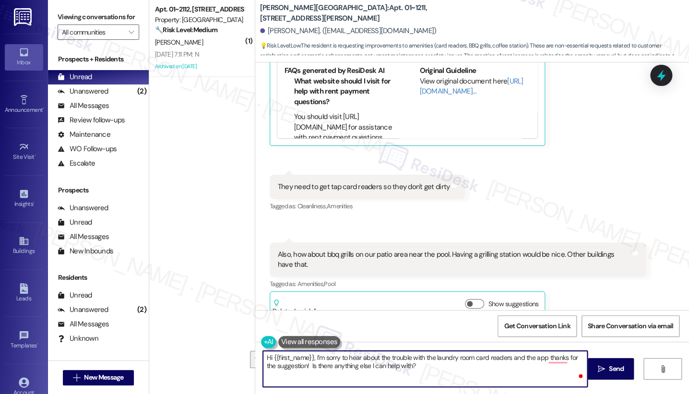
paste textarea "I also understand your feedback regarding the BBQ grills, coffee station, and r…"
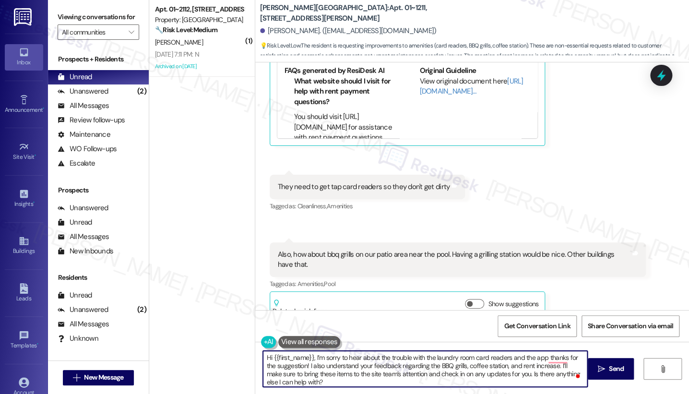
scroll to position [3064, 0]
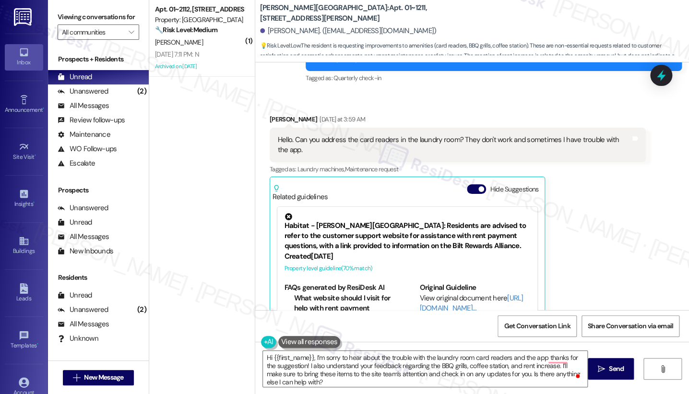
click at [66, 23] on label "Viewing conversations for" at bounding box center [99, 17] width 82 height 15
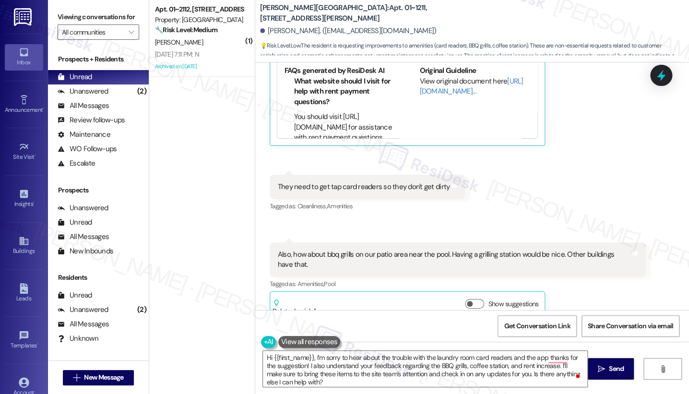
click at [332, 356] on div "Any word on getting our coffee station back? I miss that also... removed that a…" at bounding box center [444, 361] width 333 height 10
click at [371, 368] on textarea "Hi {{first_name}}, I’m sorry to hear about the trouble with the laundry room ca…" at bounding box center [425, 369] width 324 height 36
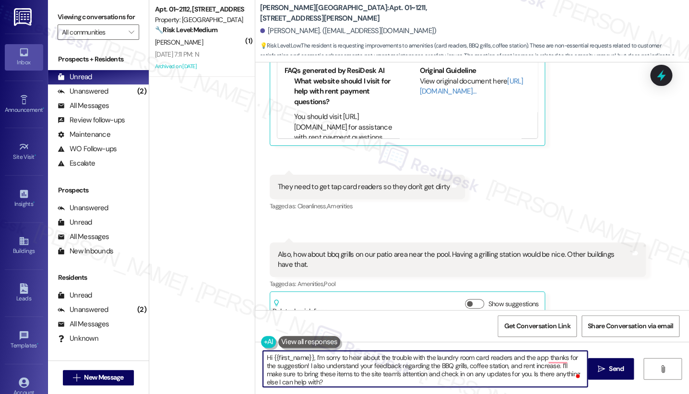
click at [371, 368] on textarea "Hi {{first_name}}, I’m sorry to hear about the trouble with the laundry room ca…" at bounding box center [425, 369] width 324 height 36
click at [422, 354] on textarea "Hi {{first_name}}, I’m sorry to hear about the trouble with the laundry room ca…" at bounding box center [425, 369] width 324 height 36
click at [422, 362] on textarea "Hi {{first_name}}, I’m sorry to hear about the trouble with the laundry room ca…" at bounding box center [425, 369] width 324 height 36
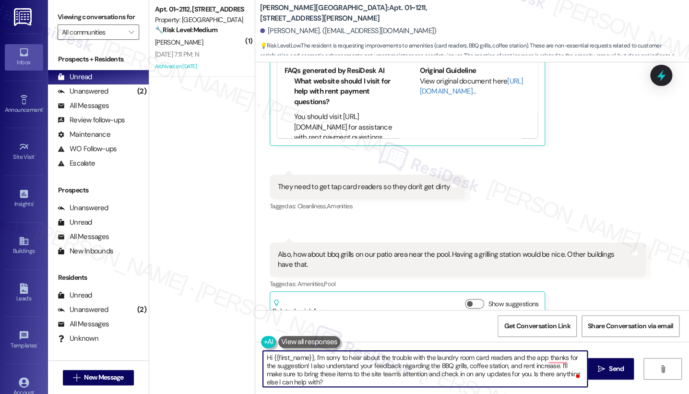
click at [422, 362] on textarea "Hi {{first_name}}, I’m sorry to hear about the trouble with the laundry room ca…" at bounding box center [425, 369] width 324 height 36
click at [493, 360] on textarea "Hi {{first_name}}, I’m sorry to hear about the trouble with the laundry room ca…" at bounding box center [425, 369] width 324 height 36
drag, startPoint x: 303, startPoint y: 364, endPoint x: 543, endPoint y: 349, distance: 240.5
click at [543, 349] on div "Hi {{first_name}}, I’m sorry to hear about the trouble with the laundry room ca…" at bounding box center [472, 378] width 434 height 72
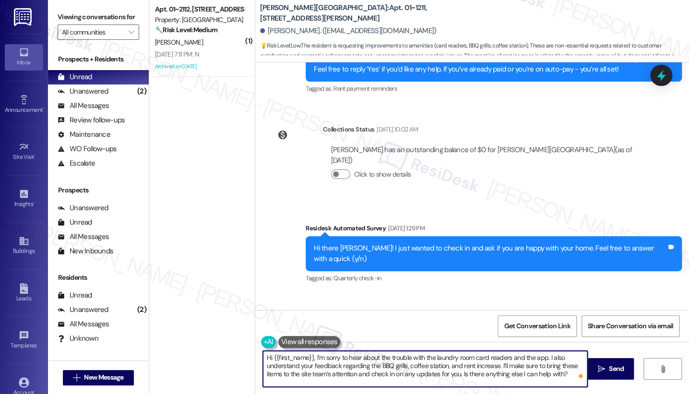
scroll to position [2801, 0]
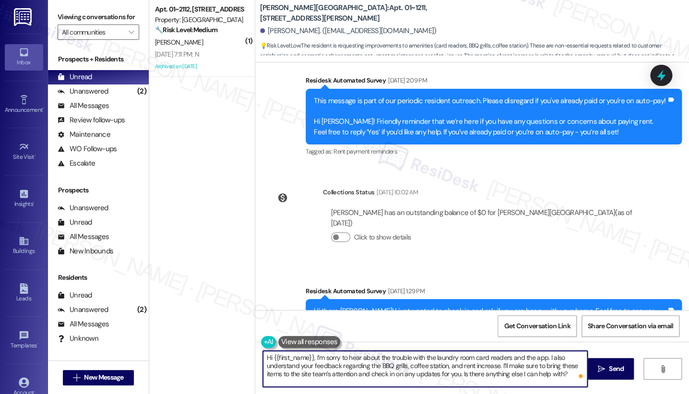
type textarea "Hi {{first_name}}, I’m sorry to hear about the trouble with the laundry room ca…"
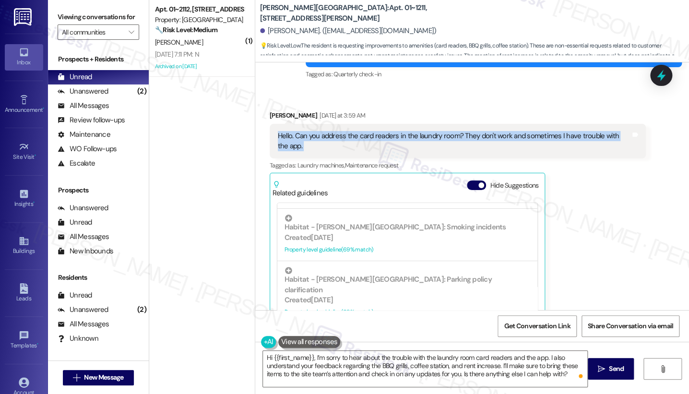
scroll to position [213, 0]
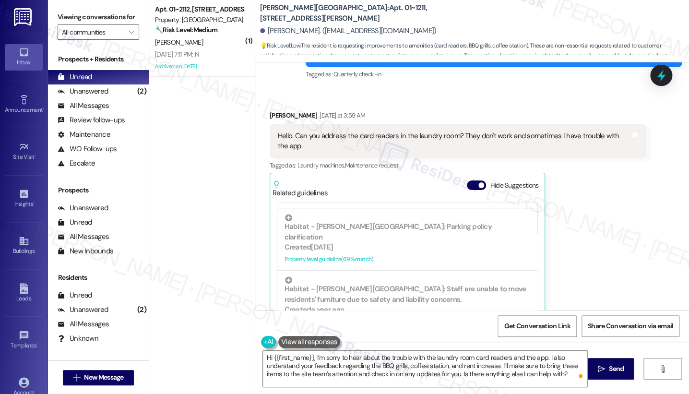
click at [263, 11] on b "[PERSON_NAME][GEOGRAPHIC_DATA]: Apt. 01~1211, [STREET_ADDRESS][PERSON_NAME]" at bounding box center [356, 13] width 192 height 21
copy b "[PERSON_NAME]"
click at [54, 7] on div "Viewing conversations for All communities " at bounding box center [98, 24] width 101 height 49
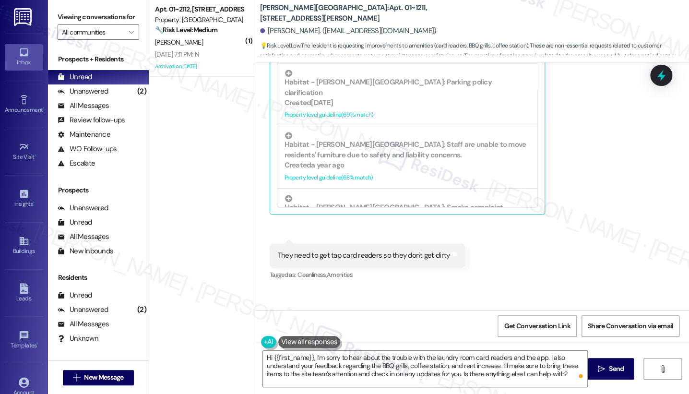
scroll to position [3281, 0]
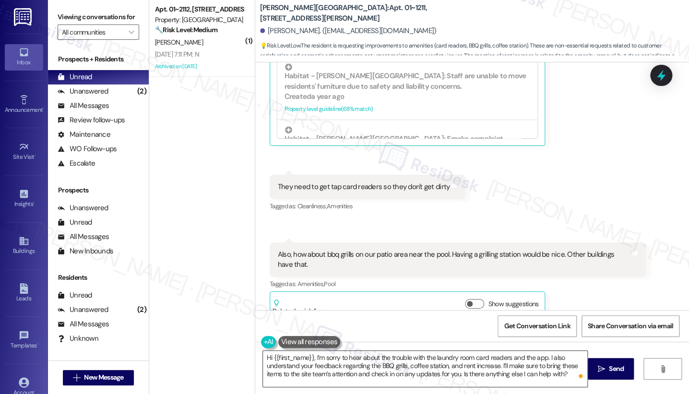
click at [442, 363] on textarea "Hi {{first_name}}, I’m sorry to hear about the trouble with the laundry room ca…" at bounding box center [425, 369] width 324 height 36
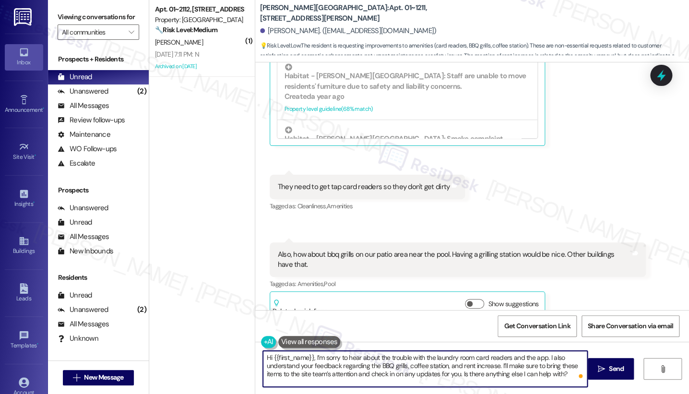
click at [442, 363] on textarea "Hi {{first_name}}, I’m sorry to hear about the trouble with the laundry room ca…" at bounding box center [425, 369] width 324 height 36
click at [600, 370] on icon "" at bounding box center [601, 369] width 7 height 8
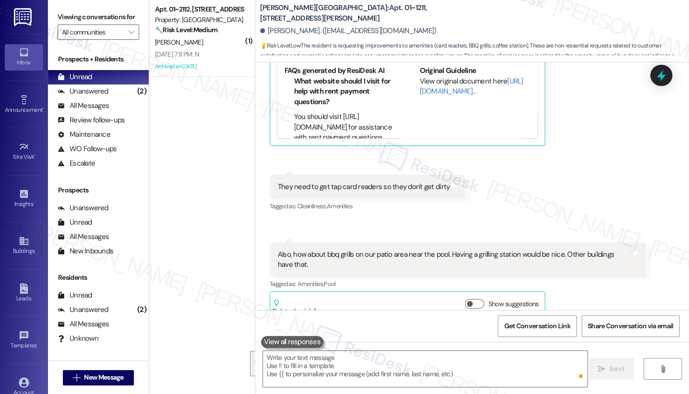
scroll to position [3281, 0]
click at [64, 22] on label "Viewing conversations for" at bounding box center [99, 17] width 82 height 15
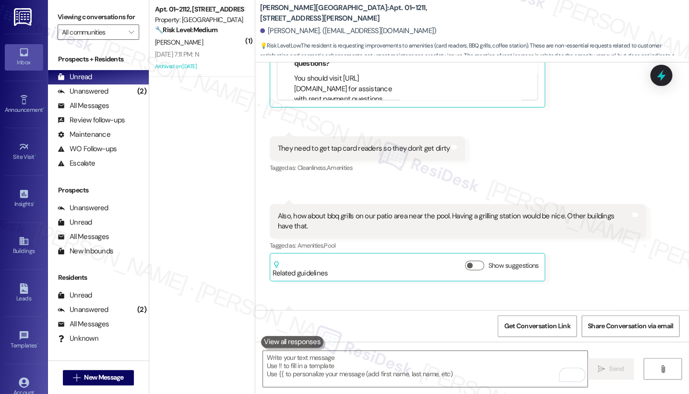
scroll to position [3369, 0]
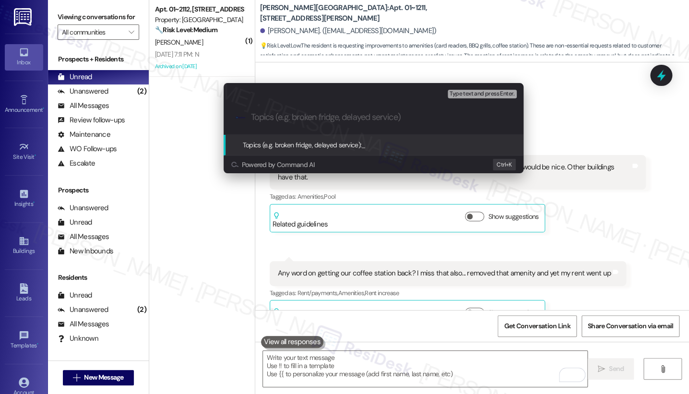
paste input "Laundry Room & Amenities Feedback"
click at [609, 138] on div "Escalate Conversation Medium risk Topics (e.g. broken fridge, delayed service) …" at bounding box center [344, 197] width 689 height 394
paste input "Laundry Room & Amenities Feedback"
type input "Laundry Room & Amenities Feedback"
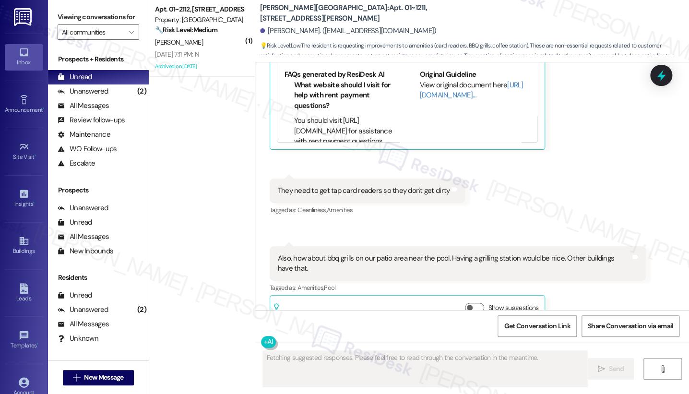
scroll to position [3281, 0]
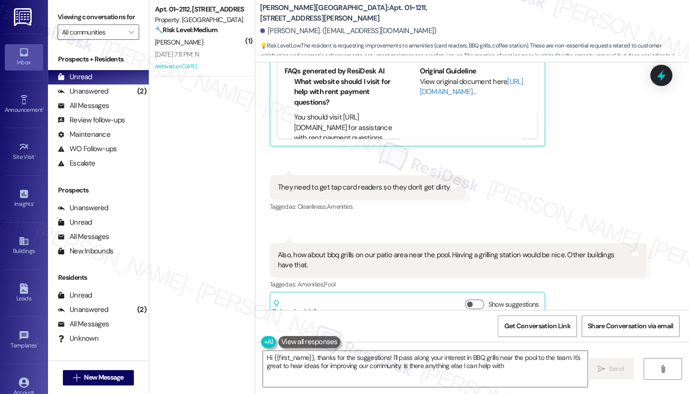
type textarea "Hi {{first_name}}, thanks for the suggestions! I'll pass along your interest in…"
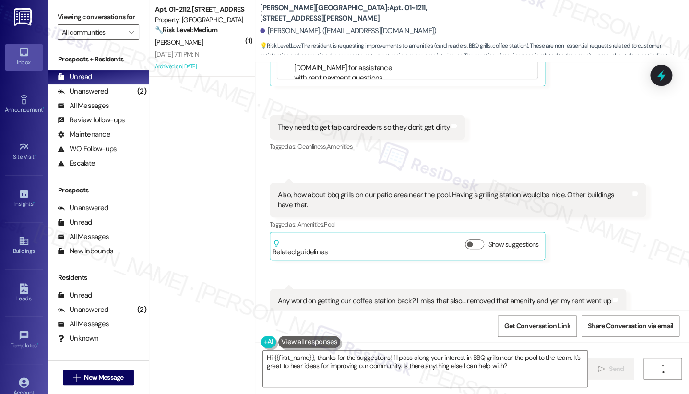
scroll to position [3383, 0]
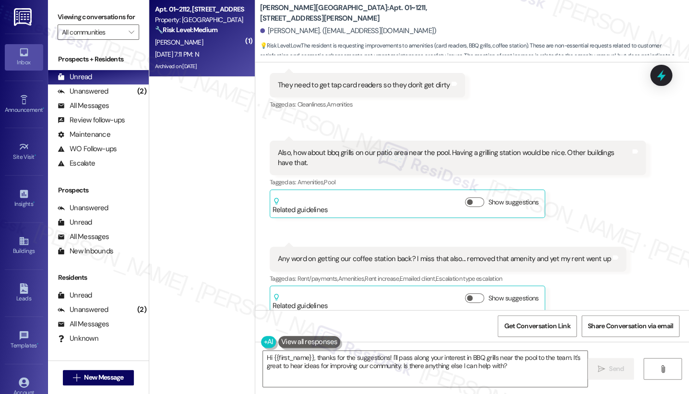
click at [221, 52] on div "[DATE] 7:11 PM: N [DATE] 7:11 PM: N" at bounding box center [199, 54] width 91 height 12
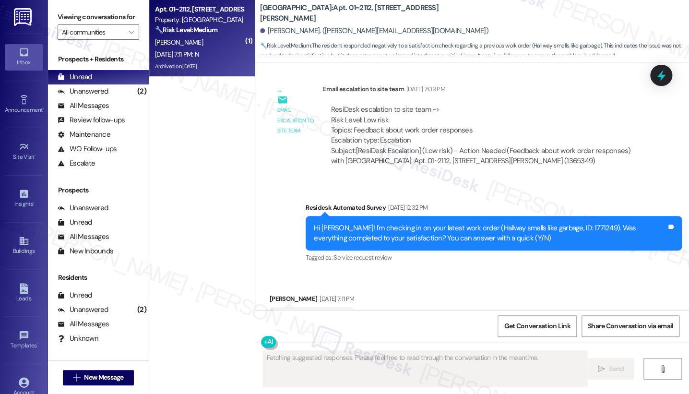
scroll to position [7179, 0]
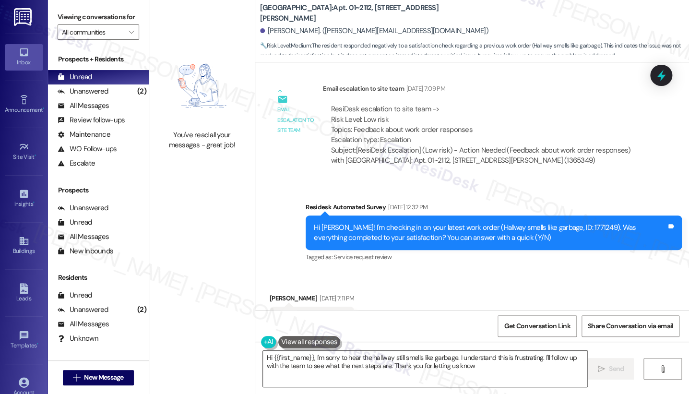
type textarea "Hi {{first_name}}, I'm sorry to hear the hallway still smells like garbage. I u…"
click at [368, 363] on textarea "Hi {{first_name}}, I'm sorry to hear the hallway still smells like garbage. I u…" at bounding box center [425, 369] width 324 height 36
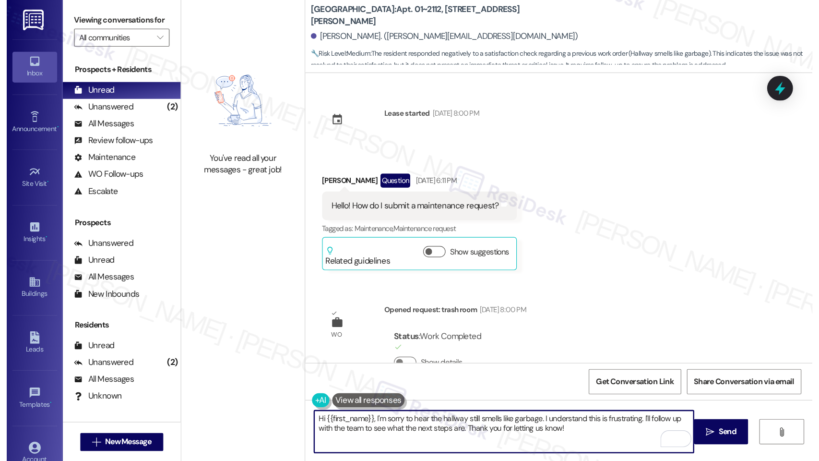
scroll to position [7179, 0]
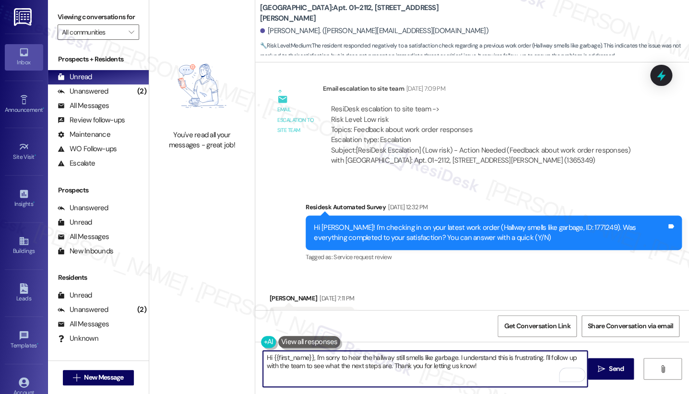
click at [353, 371] on textarea "Hi {{first_name}}, I'm sorry to hear the hallway still smells like garbage. I u…" at bounding box center [425, 369] width 324 height 36
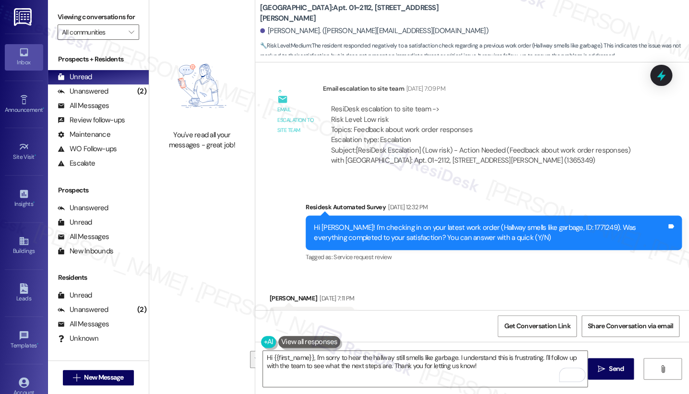
click at [267, 286] on div "Received via SMS Chloe Calderon Aug 29, 2025 at 7:11 PM N Tags and notes Tagged…" at bounding box center [312, 319] width 99 height 67
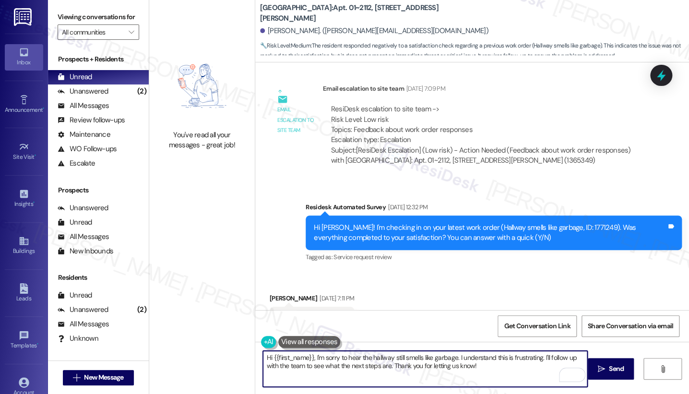
click at [434, 368] on textarea "Hi {{first_name}}, I'm sorry to hear the hallway still smells like garbage. I u…" at bounding box center [425, 369] width 324 height 36
click at [455, 372] on textarea "Hi {{first_name}}, I'm sorry to hear the hallway still smells like garbage. I u…" at bounding box center [425, 369] width 324 height 36
drag, startPoint x: 485, startPoint y: 369, endPoint x: 420, endPoint y: 366, distance: 65.4
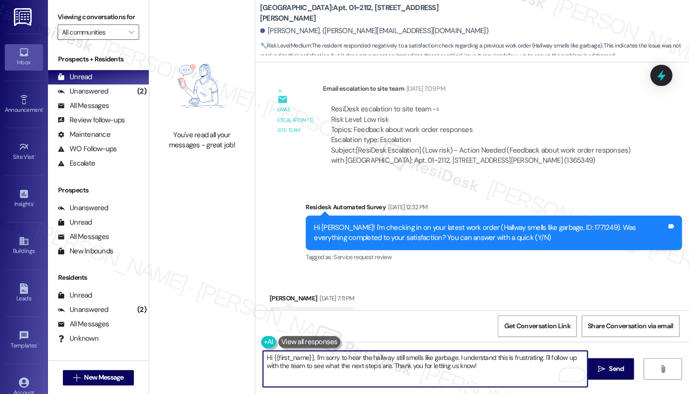
click at [408, 364] on textarea "Hi {{first_name}}, I'm sorry to hear the hallway still smells like garbage. I u…" at bounding box center [425, 369] width 324 height 36
click at [447, 367] on textarea "Hi {{first_name}}, I'm sorry to hear the hallway still smells like garbage. I u…" at bounding box center [425, 369] width 324 height 36
click at [464, 371] on textarea "Hi {{first_name}}, I'm sorry to hear the hallway still smells like garbage. I u…" at bounding box center [425, 369] width 324 height 36
click at [369, 223] on div "Hi [PERSON_NAME]! I'm checking in on your latest work order (Hallway smells lik…" at bounding box center [490, 233] width 353 height 21
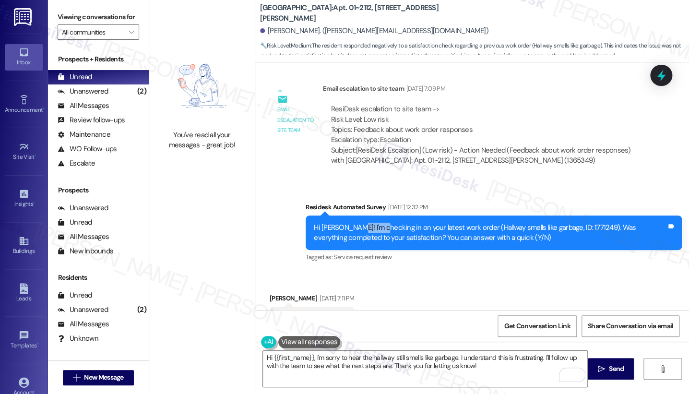
click at [369, 223] on div "Hi [PERSON_NAME]! I'm checking in on your latest work order (Hallway smells lik…" at bounding box center [490, 233] width 353 height 21
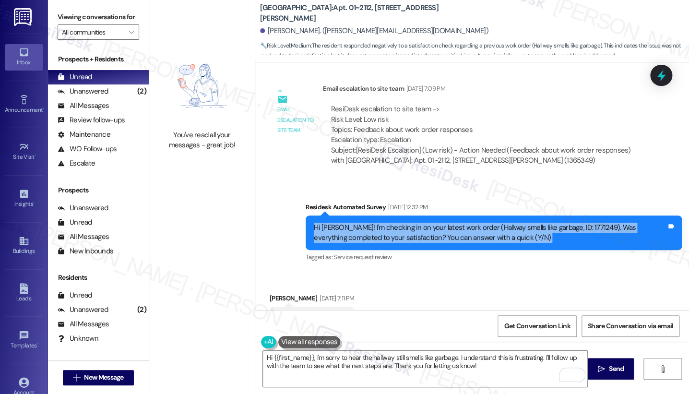
click at [369, 223] on div "Hi [PERSON_NAME]! I'm checking in on your latest work order (Hallway smells lik…" at bounding box center [490, 233] width 353 height 21
copy div "Hi Chloe! I'm checking in on your latest work order (Hallway smells like garbag…"
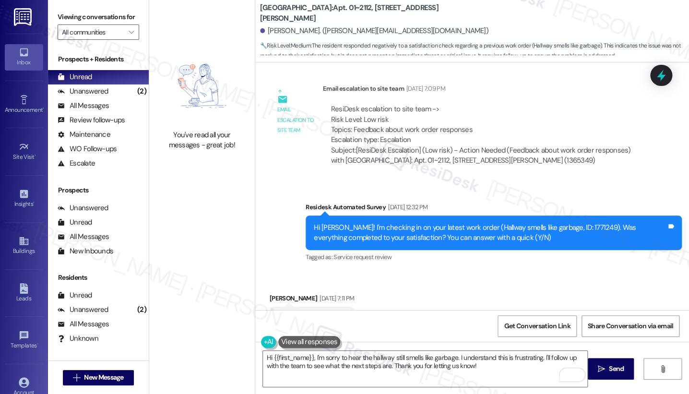
click at [53, 5] on div "Viewing conversations for All communities " at bounding box center [98, 24] width 101 height 49
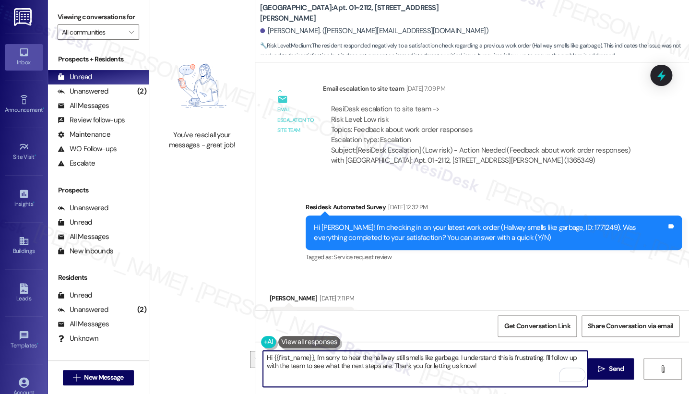
drag, startPoint x: 494, startPoint y: 369, endPoint x: 369, endPoint y: 353, distance: 126.7
click at [369, 353] on textarea "Hi {{first_name}}, I'm sorry to hear the hallway still smells like garbage. I u…" at bounding box center [425, 369] width 324 height 36
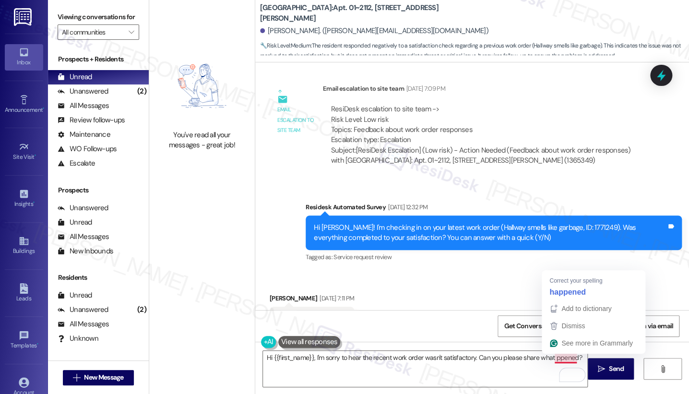
click at [558, 272] on div "Received via SMS Chloe Calderon Aug 29, 2025 at 7:11 PM N Tags and notes Tagged…" at bounding box center [472, 312] width 434 height 81
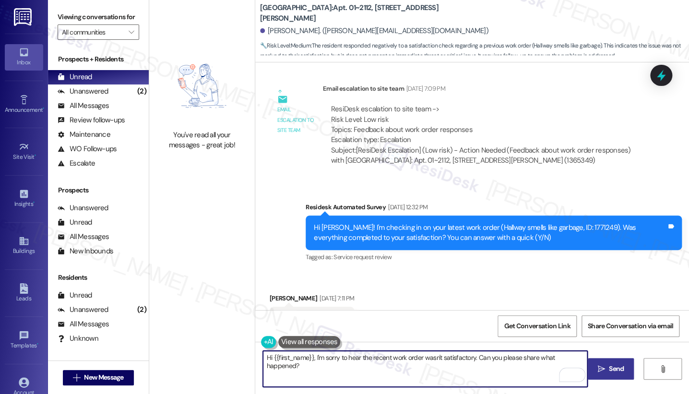
type textarea "Hi {{first_name}}, I'm sorry to hear the recent work order wasn't satisfactory.…"
click at [593, 363] on button " Send" at bounding box center [611, 369] width 47 height 22
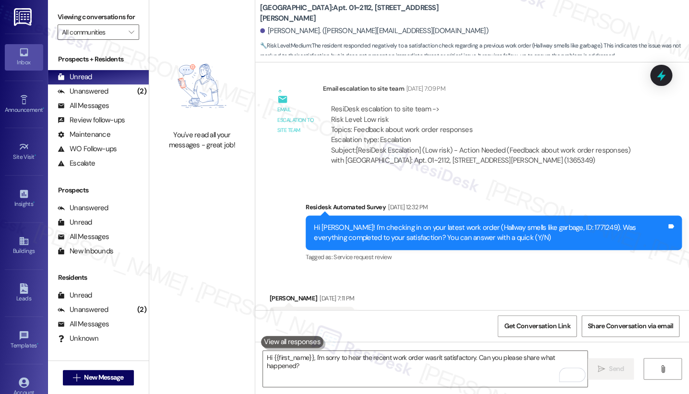
scroll to position [7246, 0]
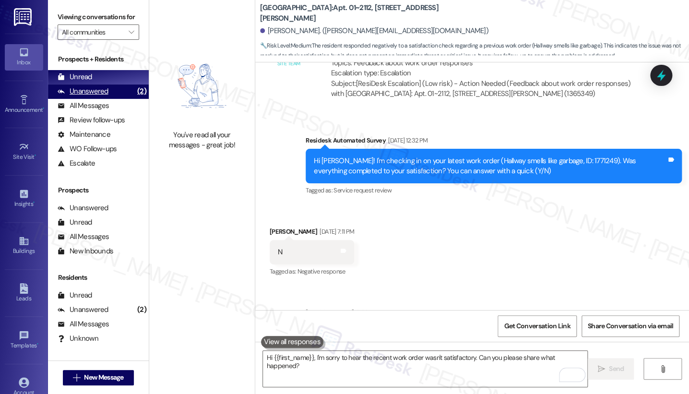
click at [102, 96] on div "Unanswered" at bounding box center [83, 91] width 51 height 10
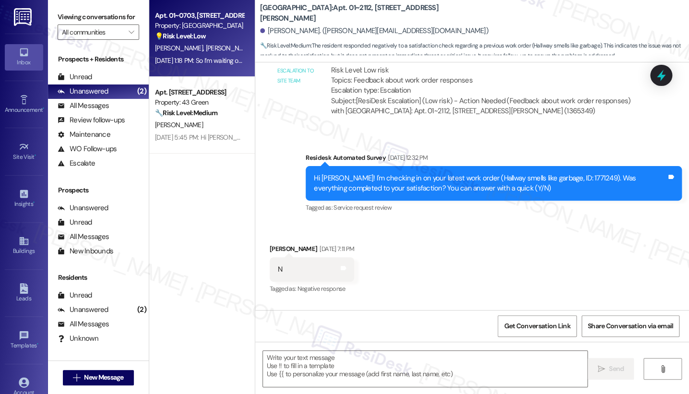
click at [189, 72] on div "Apt. 01~0703, 2701&2727 S. Indiana Ave. 2740 S. Prairie Ave Property: Eden Comm…" at bounding box center [202, 38] width 106 height 77
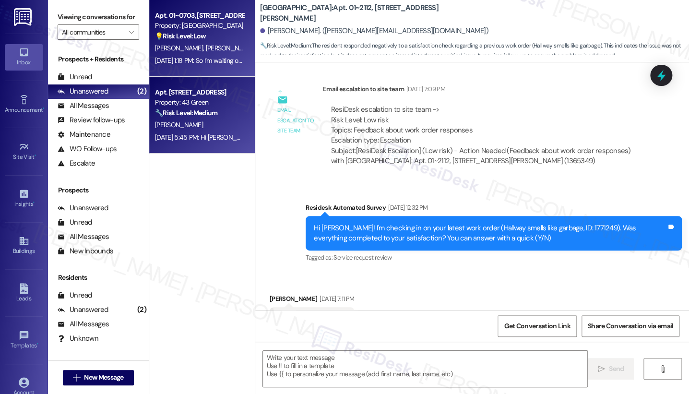
type textarea "Fetching suggested responses. Please feel free to read through the conversation…"
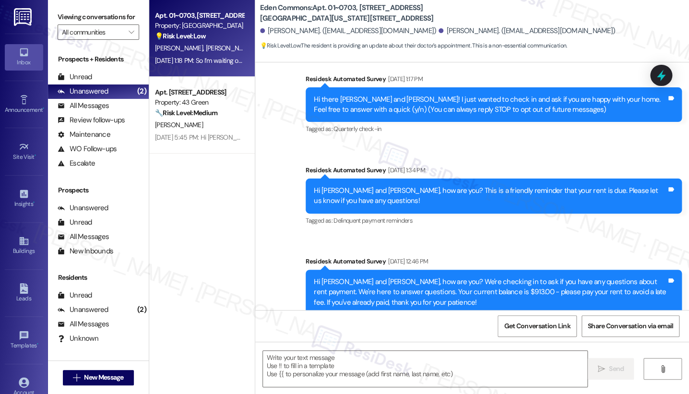
type textarea "Fetching suggested responses. Please feel free to read through the conversation…"
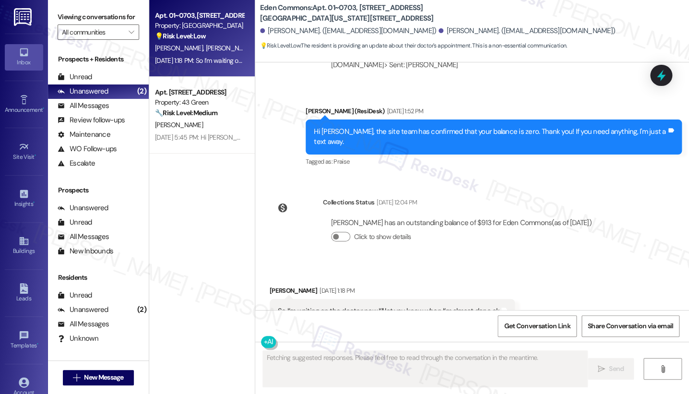
scroll to position [826, 0]
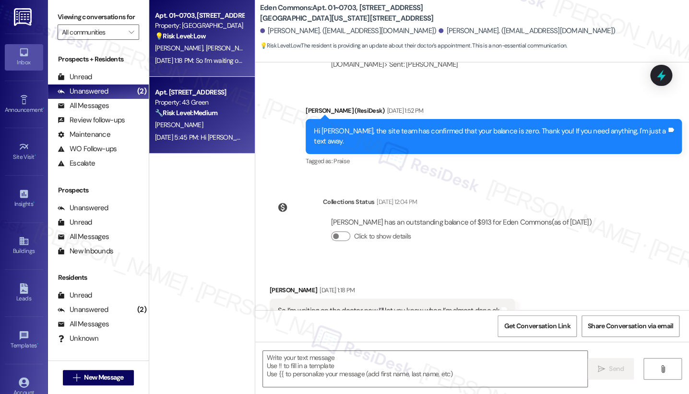
click at [215, 108] on strong "🔧 Risk Level: Medium" at bounding box center [186, 112] width 62 height 9
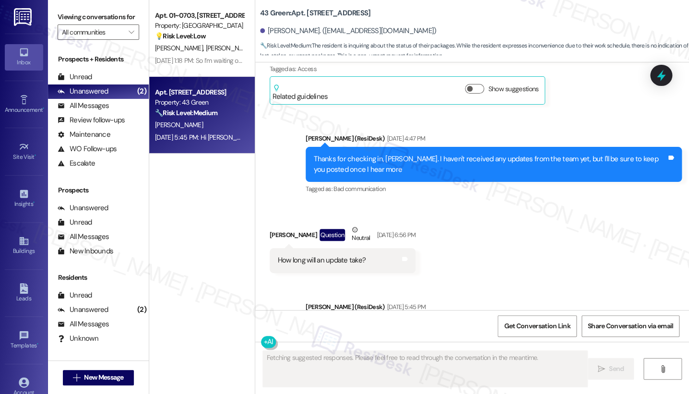
scroll to position [2308, 0]
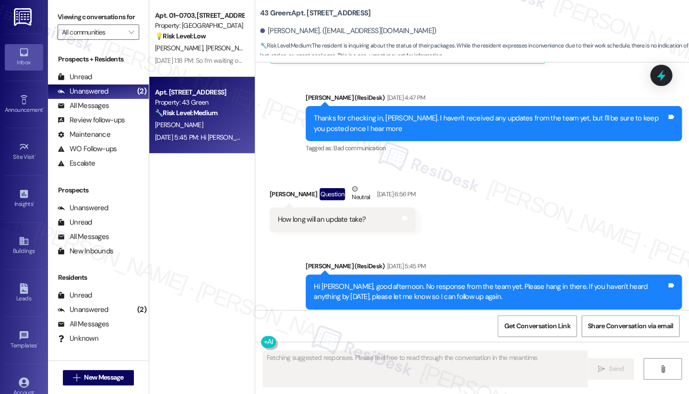
click at [377, 282] on div "Hi Iman, good afternoon. No response from the team yet. Please hang in there. I…" at bounding box center [490, 292] width 353 height 21
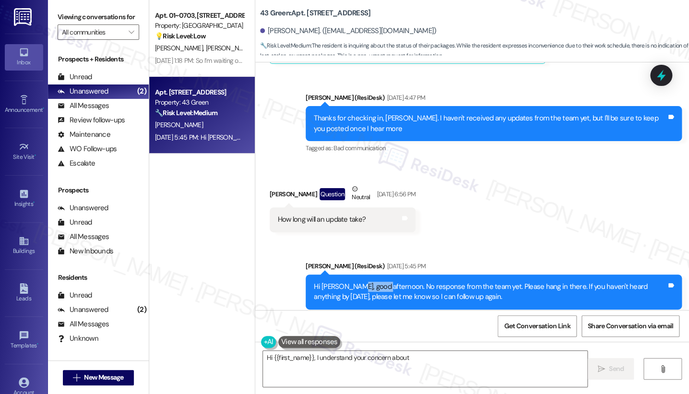
click at [377, 282] on div "Hi Iman, good afternoon. No response from the team yet. Please hang in there. I…" at bounding box center [490, 292] width 353 height 21
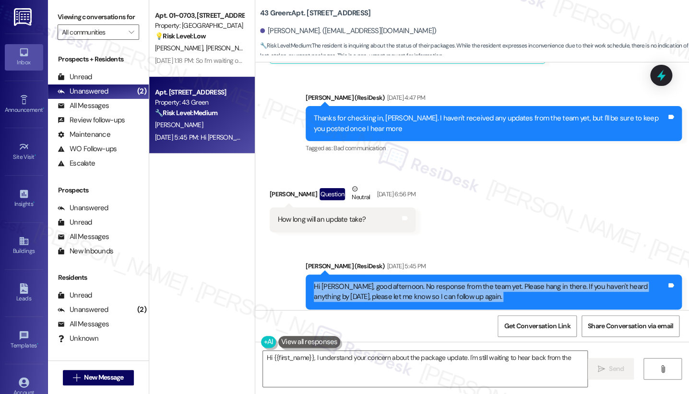
click at [377, 282] on div "Hi Iman, good afternoon. No response from the team yet. Please hang in there. I…" at bounding box center [490, 292] width 353 height 21
type textarea "Hi {{first_name}}, I understand your concern about the package update. I'm stil…"
